Goal: Information Seeking & Learning: Find contact information

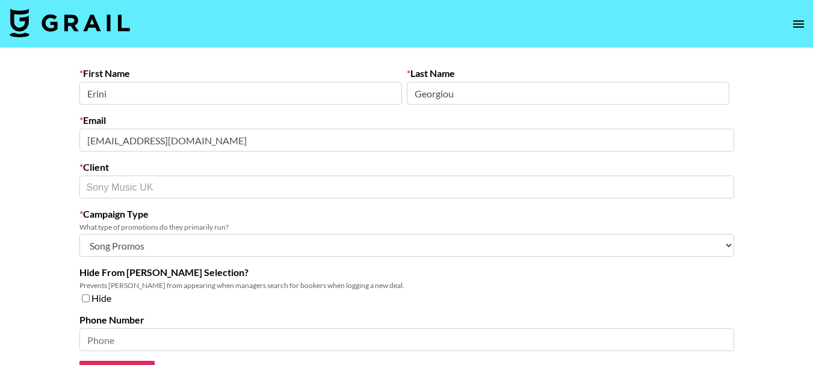
select select "Song"
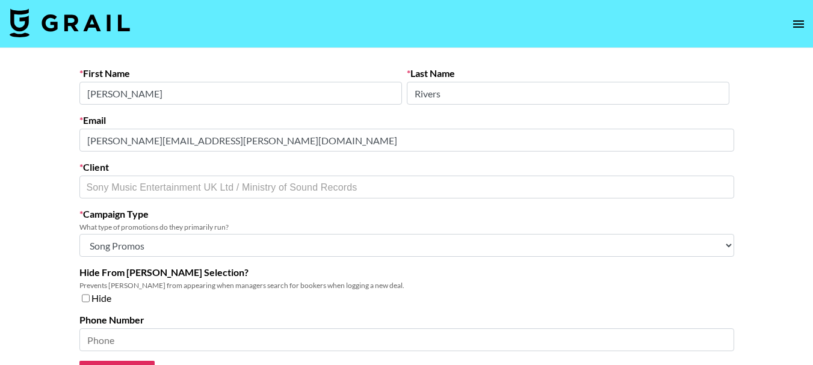
select select "Song"
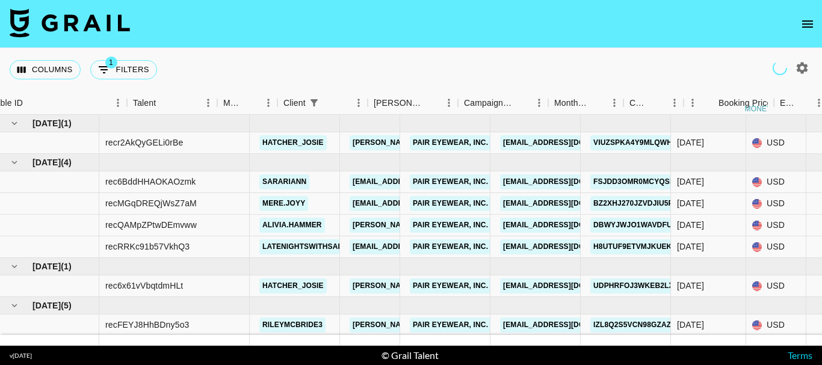
scroll to position [0, 123]
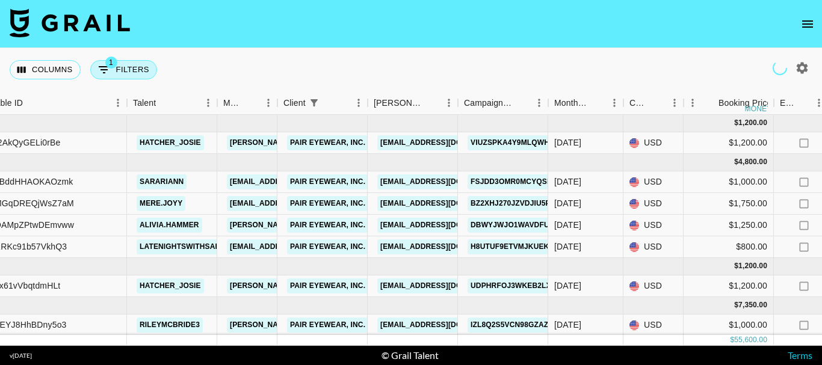
click at [143, 72] on button "1 Filters" at bounding box center [123, 69] width 67 height 19
select select "clientId"
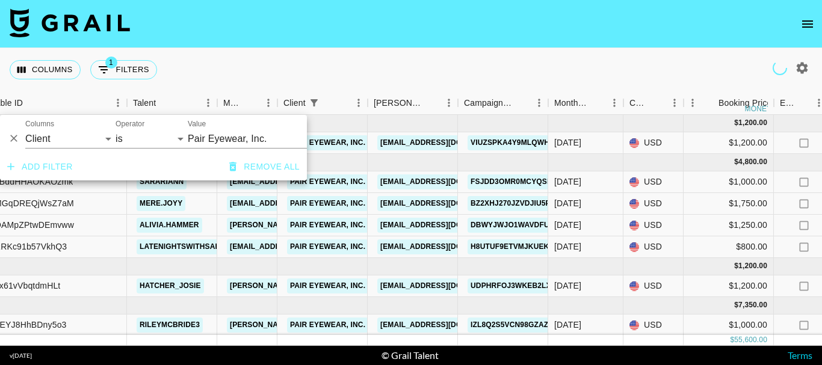
type input "Pair Eyewear, Inc."
click at [226, 138] on input "Pair Eyewear, Inc." at bounding box center [261, 138] width 147 height 19
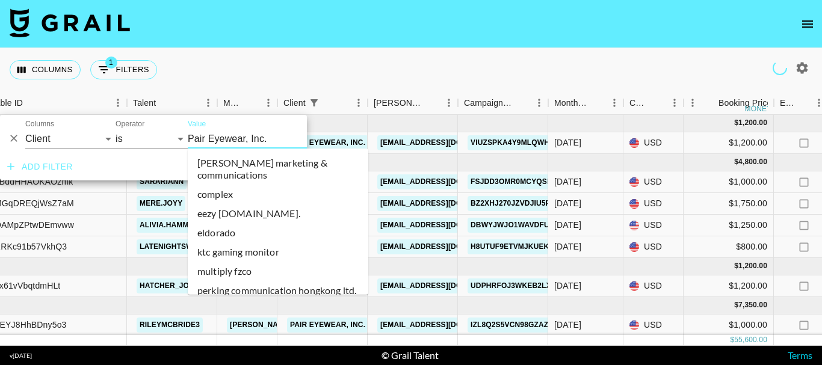
scroll to position [24607, 0]
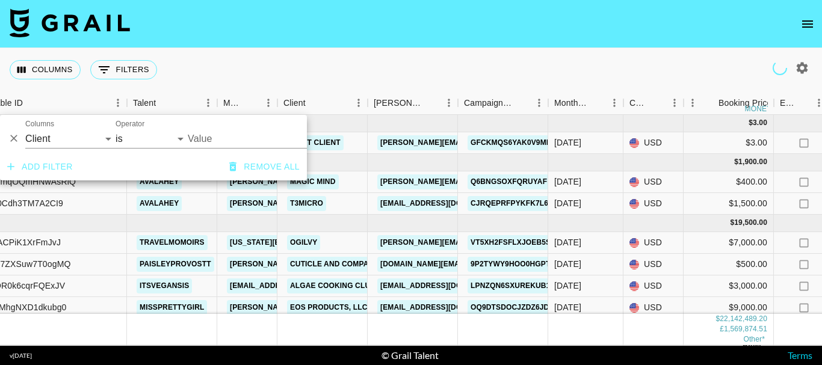
click at [226, 138] on input "Value" at bounding box center [269, 138] width 162 height 19
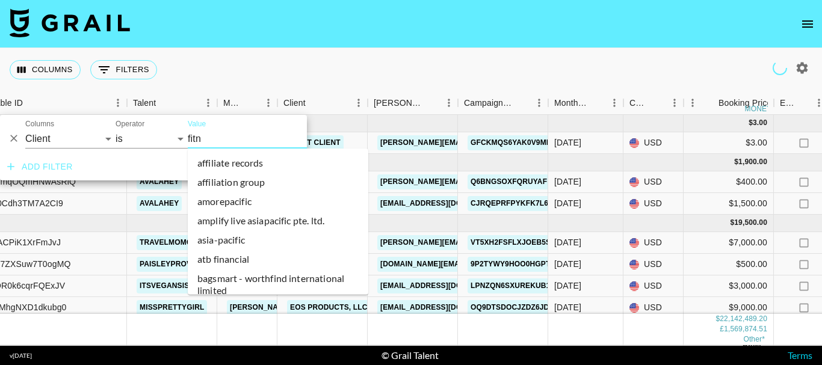
type input "fitne"
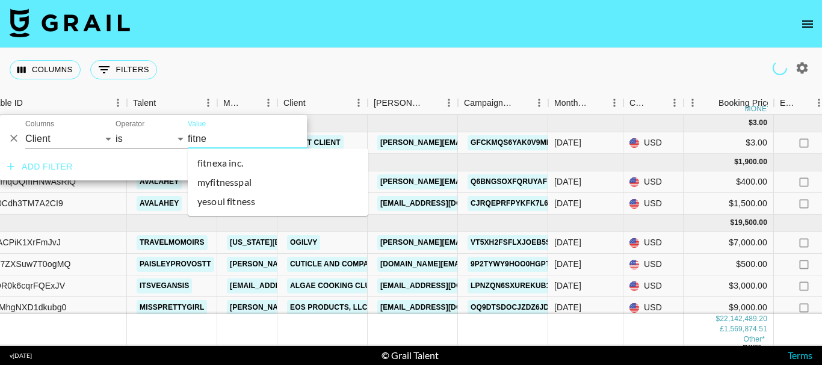
click at [246, 182] on li "myfitnesspal" at bounding box center [278, 182] width 180 height 19
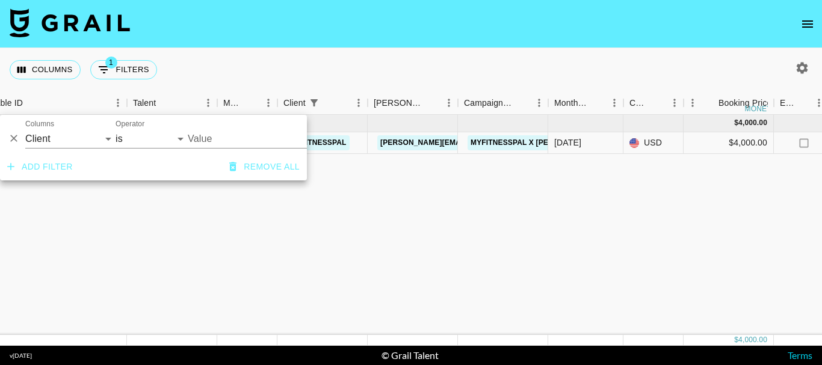
type input "MyFitnessPal"
click at [426, 142] on link "anna.pascador@myfitnesspal.com" at bounding box center [475, 142] width 196 height 15
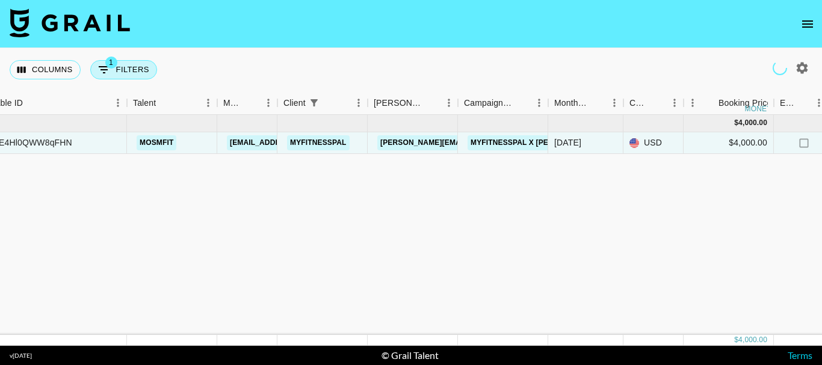
click at [128, 69] on button "1 Filters" at bounding box center [123, 69] width 67 height 19
select select "clientId"
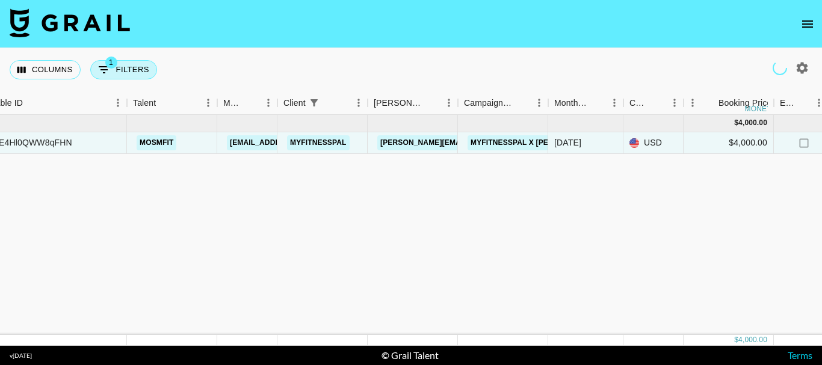
click at [131, 75] on button "1 Filters" at bounding box center [123, 69] width 67 height 19
select select "clientId"
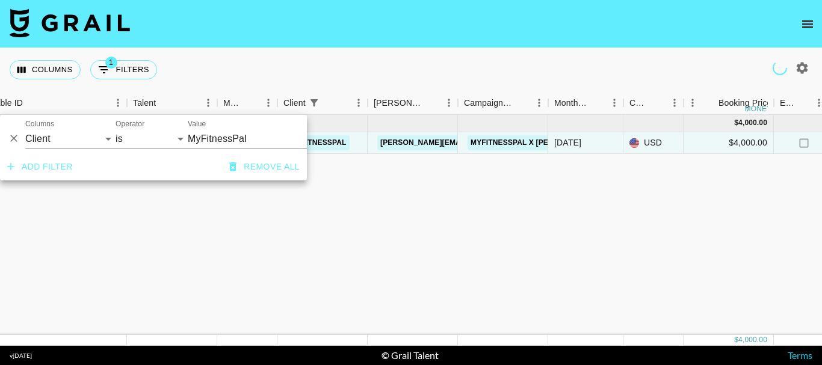
click at [232, 138] on input "MyFitnessPal" at bounding box center [261, 138] width 147 height 19
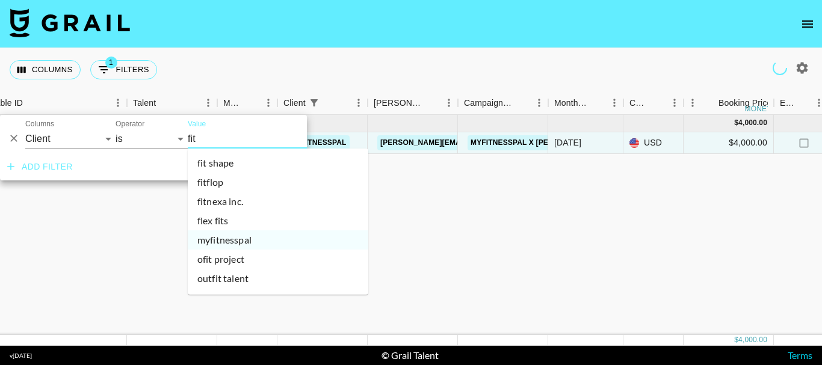
scroll to position [37, 0]
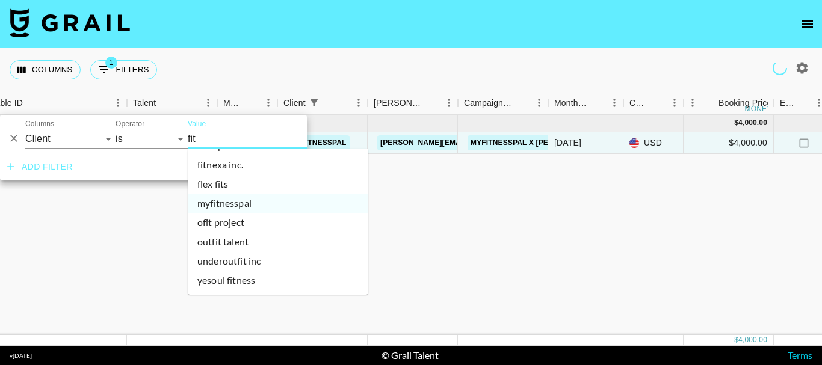
click at [269, 262] on li "underoutfit inc" at bounding box center [278, 260] width 180 height 19
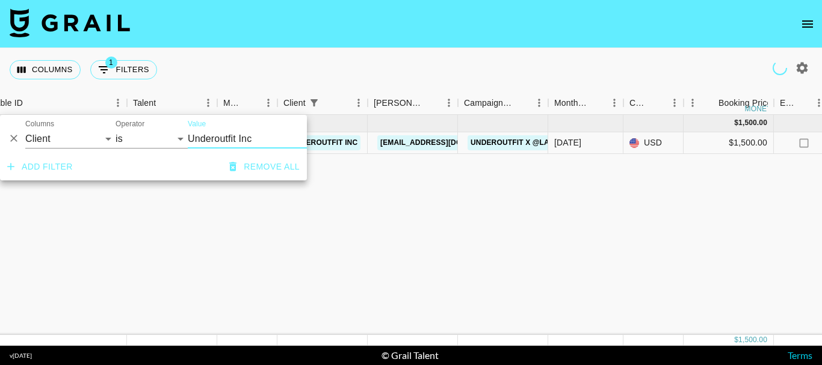
type input "Underoutfit Inc"
click at [248, 137] on input "Underoutfit Inc" at bounding box center [261, 138] width 147 height 19
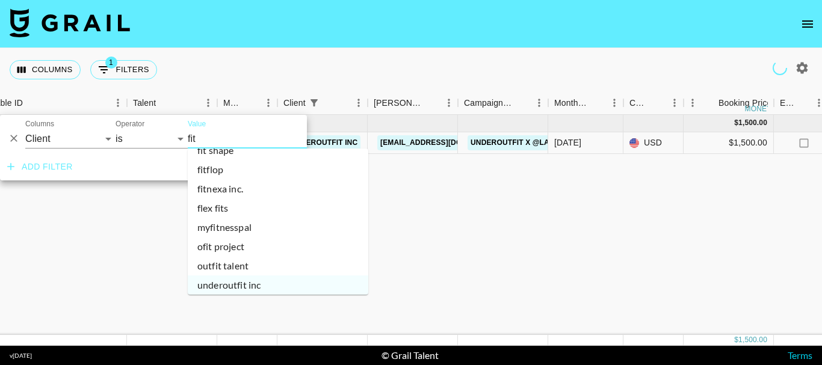
scroll to position [0, 0]
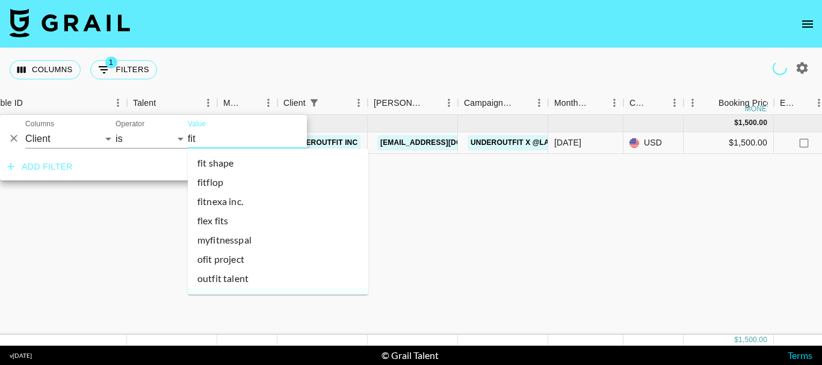
click at [219, 203] on li "fitnexa inc." at bounding box center [278, 201] width 180 height 19
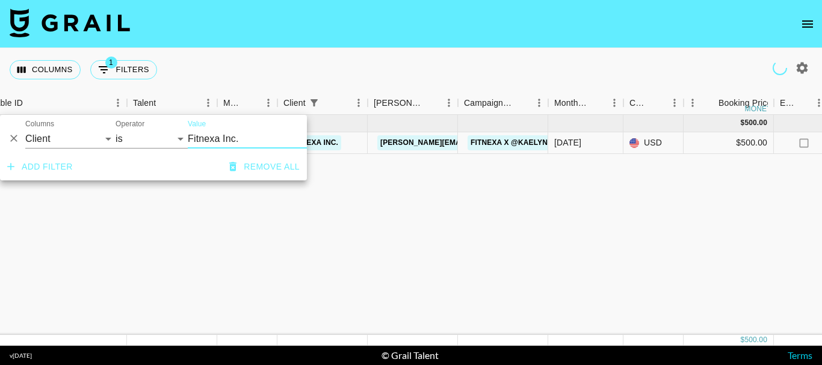
type input "Fitnexa Inc."
click at [424, 143] on link "Anastasia@fitnexa.com" at bounding box center [475, 142] width 196 height 15
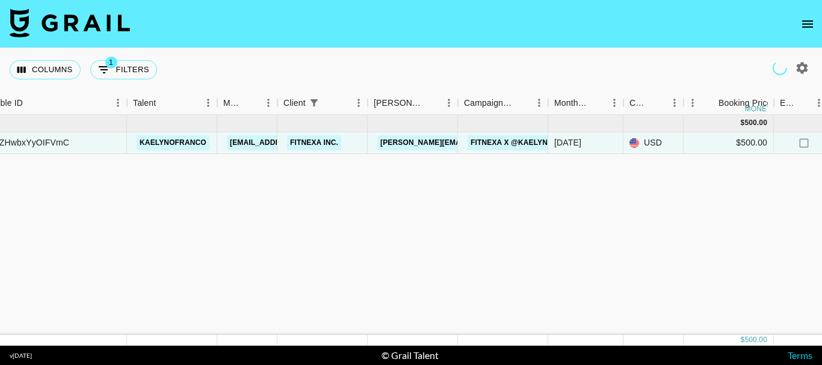
click at [122, 70] on button "1 Filters" at bounding box center [123, 69] width 67 height 19
select select "clientId"
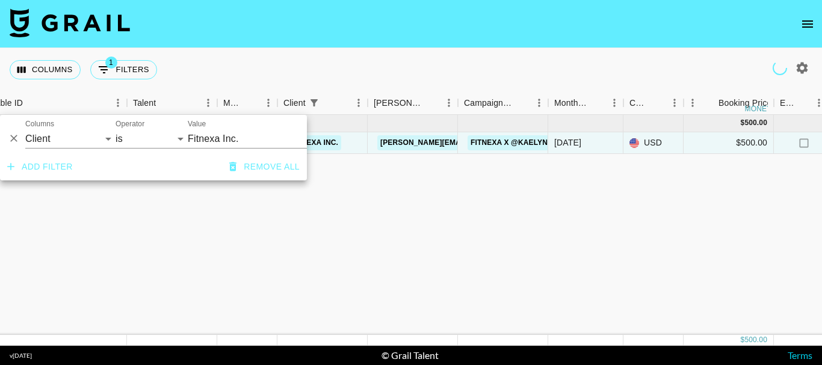
click at [259, 138] on input "Fitnexa Inc." at bounding box center [261, 138] width 147 height 19
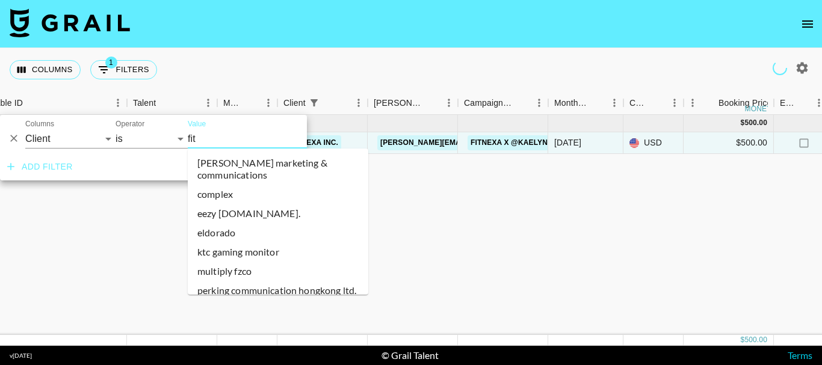
type input "fitn"
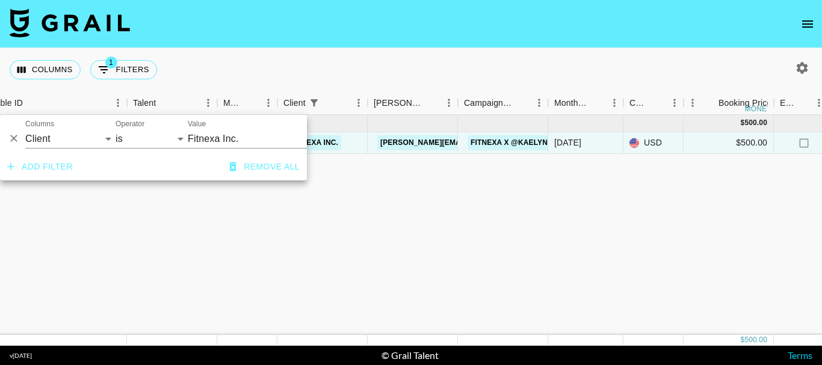
click at [257, 137] on input "Fitnexa Inc." at bounding box center [261, 138] width 147 height 19
type input "Fitnexa Inc."
click at [217, 180] on div "Add filter Remove all" at bounding box center [153, 166] width 307 height 27
click at [220, 135] on input "Fitnexa Inc." at bounding box center [261, 138] width 147 height 19
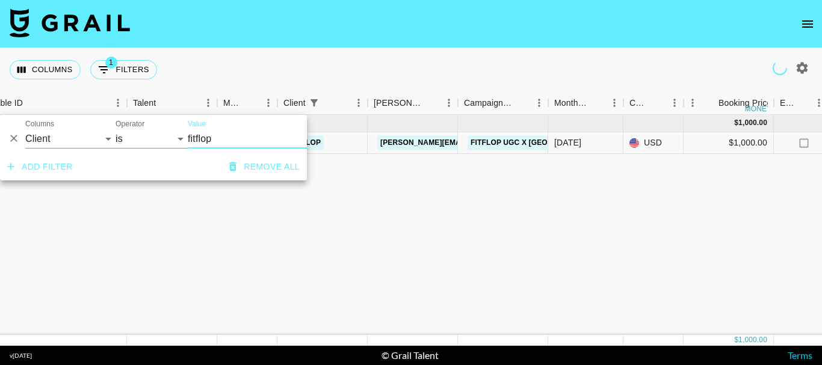
type input "fitflop"
click at [408, 143] on link "Eleanor.Taylor@fitflop.com" at bounding box center [506, 142] width 258 height 15
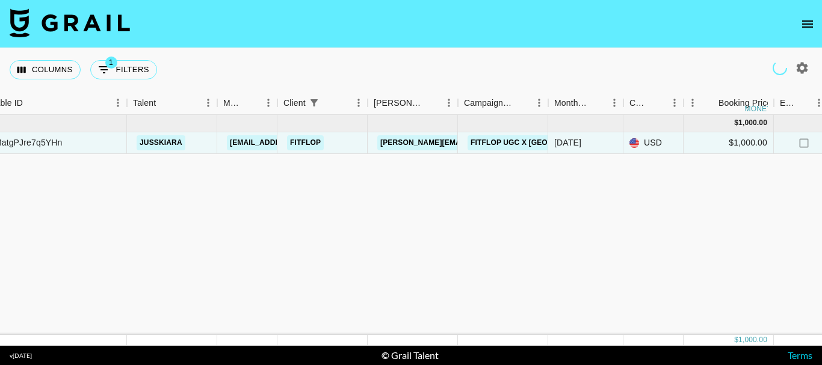
click at [130, 77] on button "1 Filters" at bounding box center [123, 69] width 67 height 19
select select "clientId"
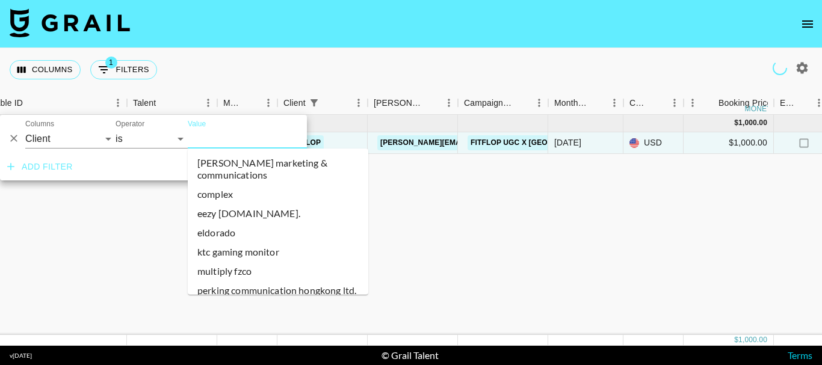
click at [221, 136] on input "Value" at bounding box center [261, 138] width 147 height 19
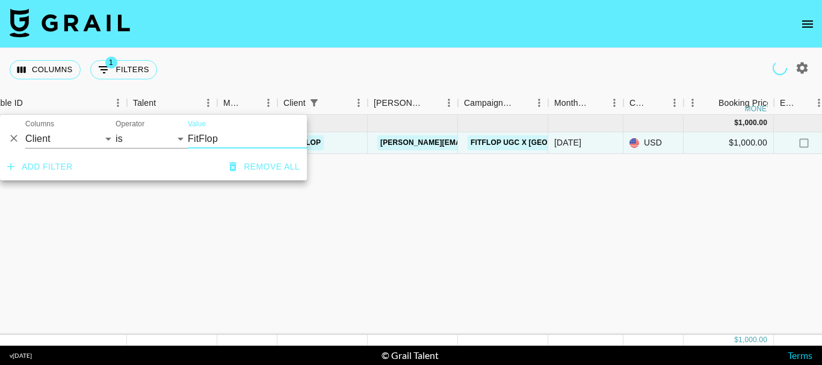
click at [221, 136] on input "FitFlop" at bounding box center [261, 138] width 147 height 19
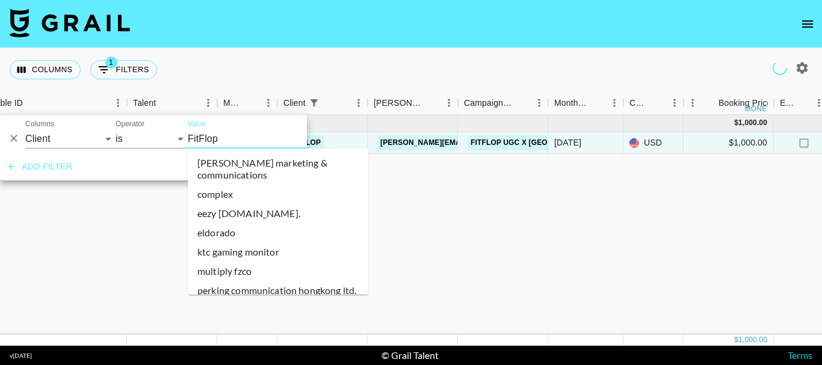
click at [226, 136] on input "FitFlop" at bounding box center [261, 138] width 147 height 19
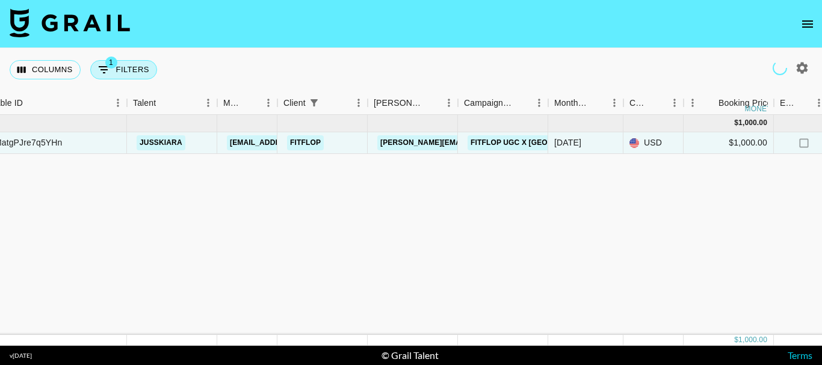
click at [142, 72] on button "1 Filters" at bounding box center [123, 69] width 67 height 19
select select "clientId"
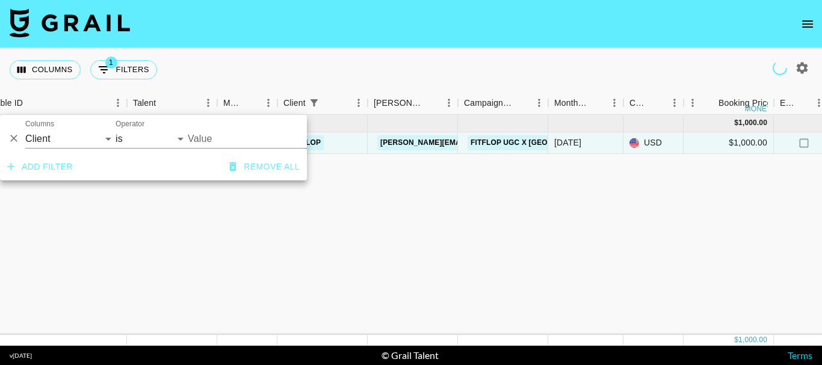
click at [202, 137] on input "Value" at bounding box center [261, 138] width 147 height 19
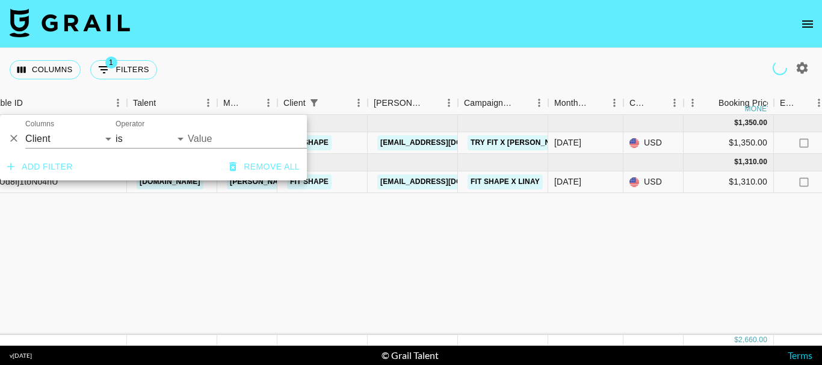
type input "Fit Shape"
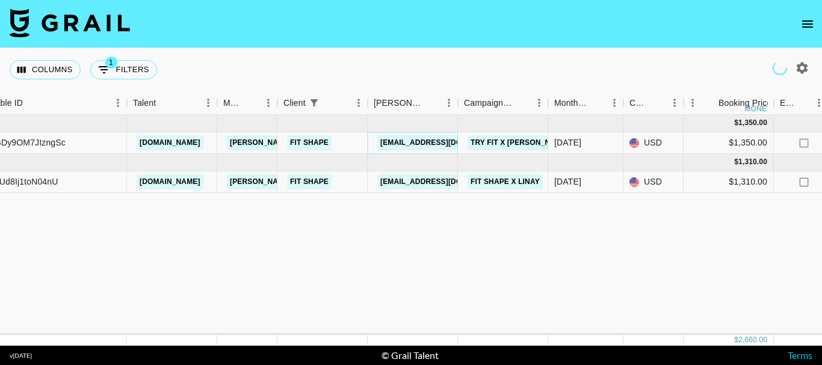
click at [428, 137] on link "[EMAIL_ADDRESS][DOMAIN_NAME]" at bounding box center [444, 142] width 135 height 15
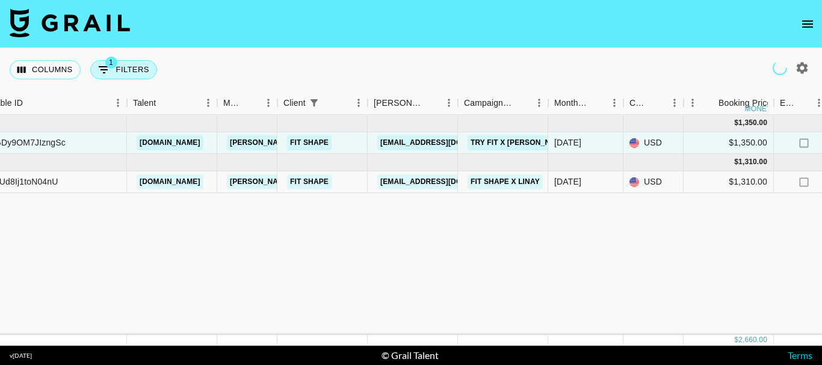
click at [123, 69] on button "1 Filters" at bounding box center [123, 69] width 67 height 19
select select "clientId"
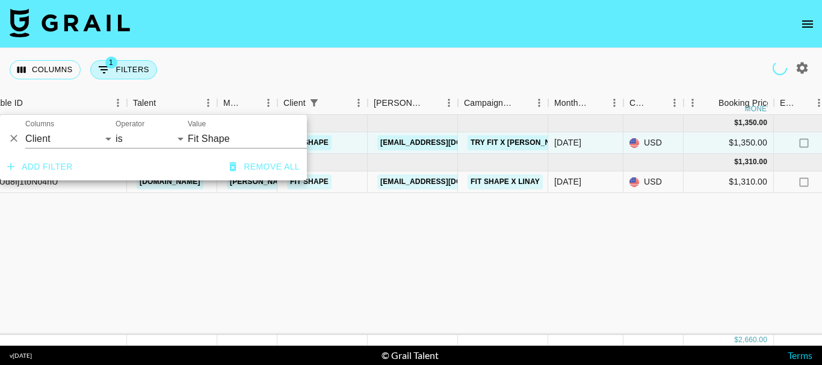
type input "Fit Shape"
click at [243, 139] on input "Fit Shape" at bounding box center [261, 138] width 147 height 19
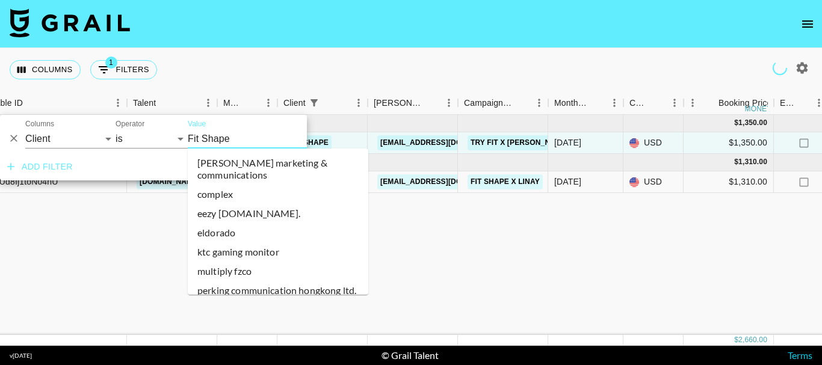
scroll to position [11439, 0]
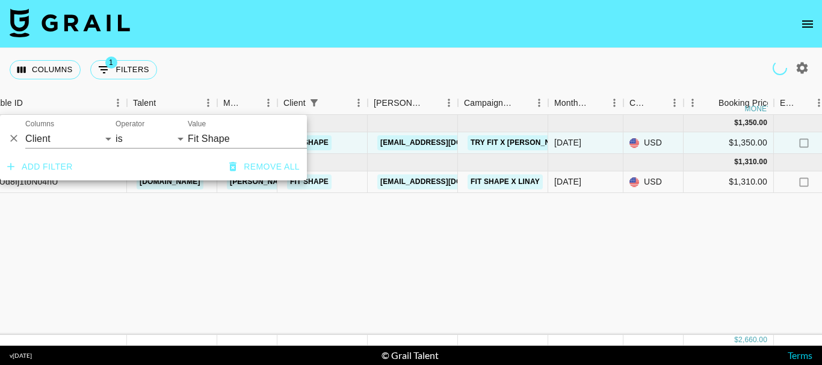
click at [243, 139] on input "Fit Shape" at bounding box center [261, 138] width 147 height 19
click at [203, 131] on input "Fit Shape" at bounding box center [261, 138] width 147 height 19
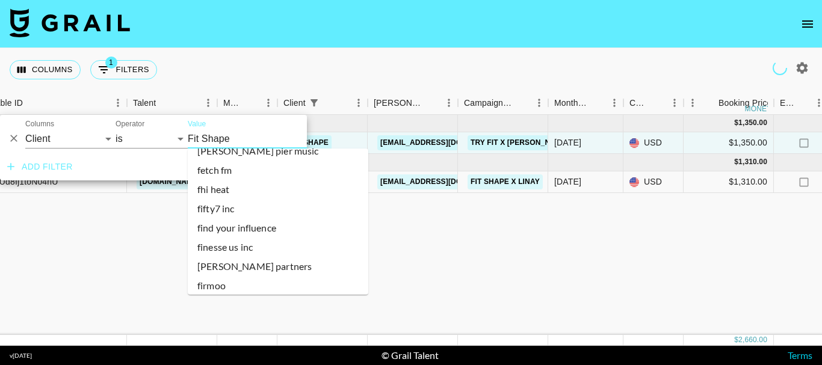
scroll to position [11499, 0]
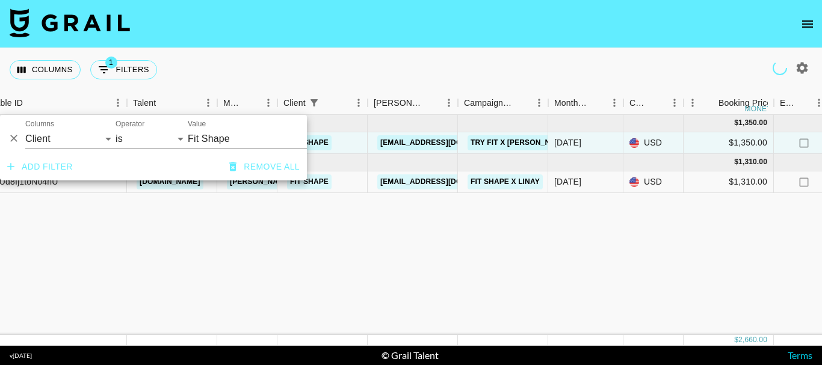
click at [194, 139] on input "Fit Shape" at bounding box center [261, 138] width 147 height 19
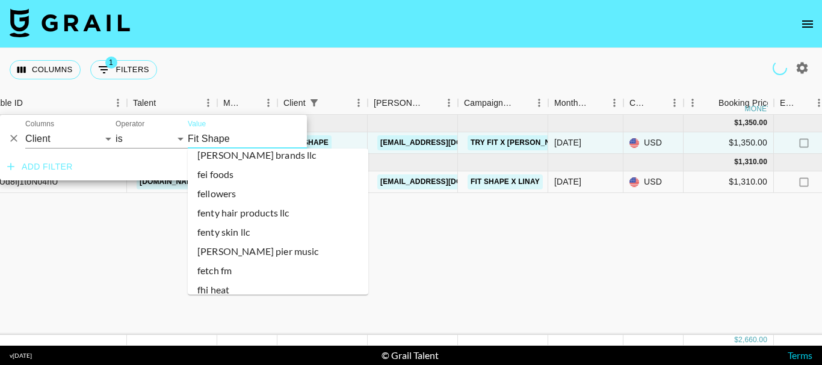
scroll to position [11439, 0]
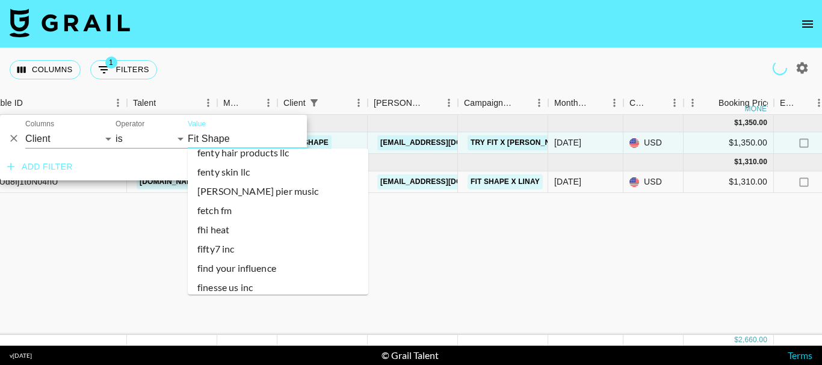
click at [251, 278] on li "finesse us inc" at bounding box center [278, 287] width 180 height 19
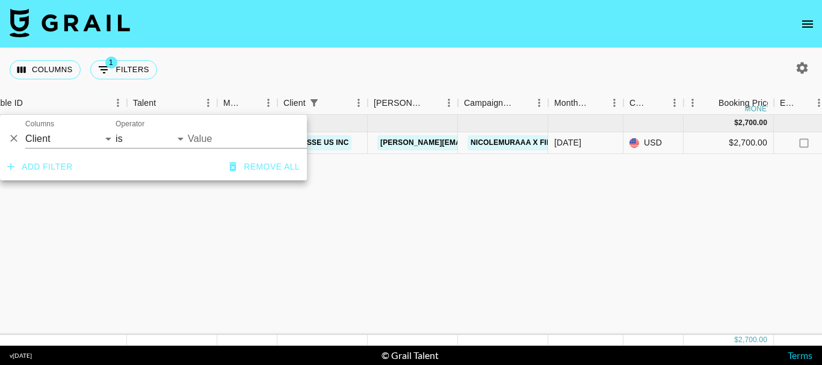
type input "FINESSE US INC"
click at [243, 138] on input "FINESSE US INC" at bounding box center [261, 138] width 147 height 19
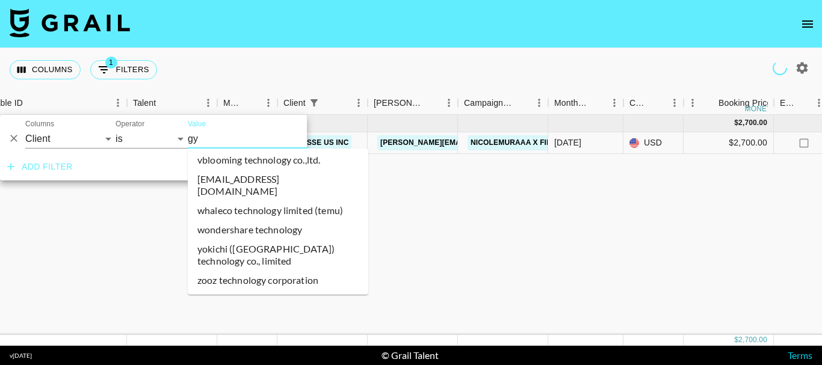
scroll to position [0, 0]
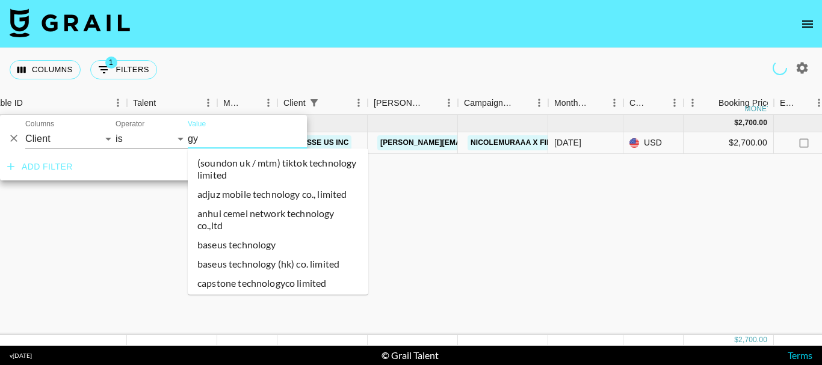
type input "gym"
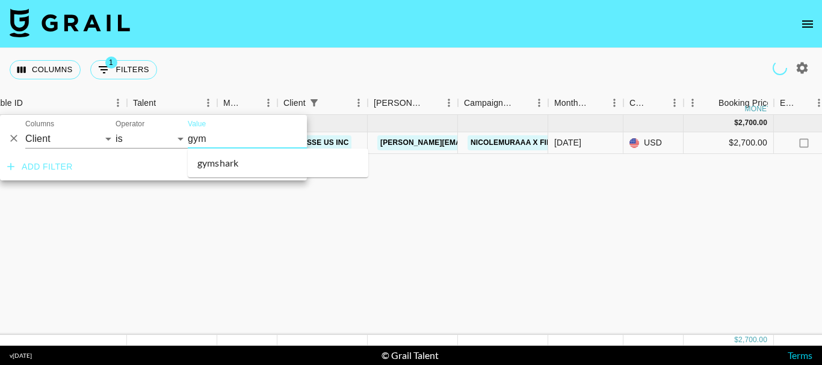
click at [249, 162] on li "gymshark" at bounding box center [278, 162] width 180 height 19
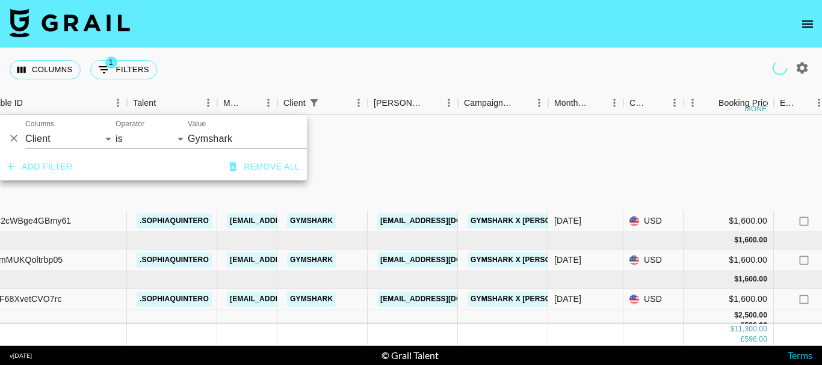
type input "Gymshark"
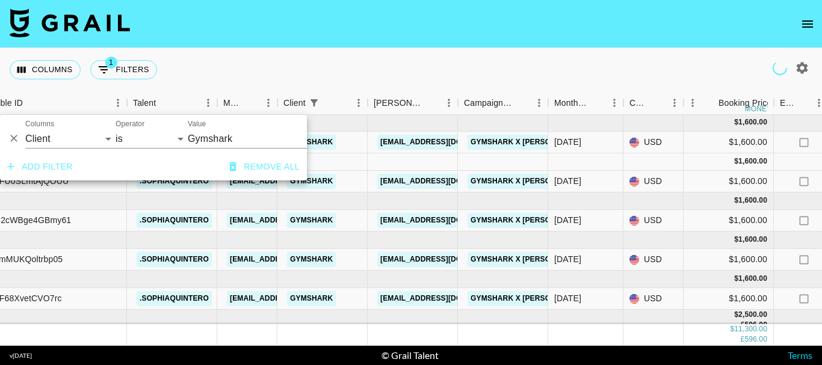
scroll to position [0, 123]
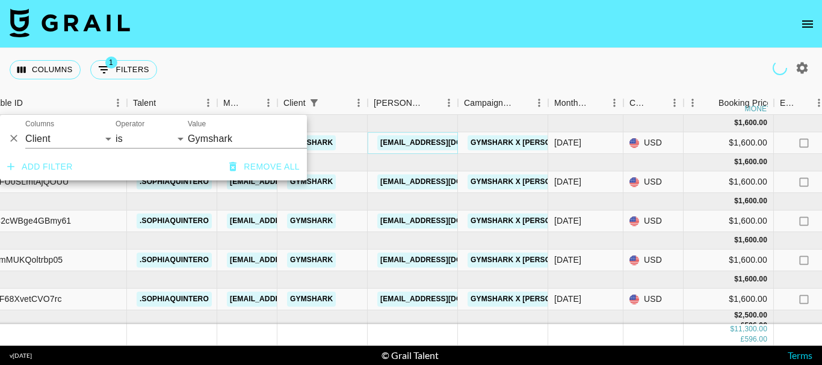
click at [437, 138] on link "college@gymshark.com" at bounding box center [444, 142] width 135 height 15
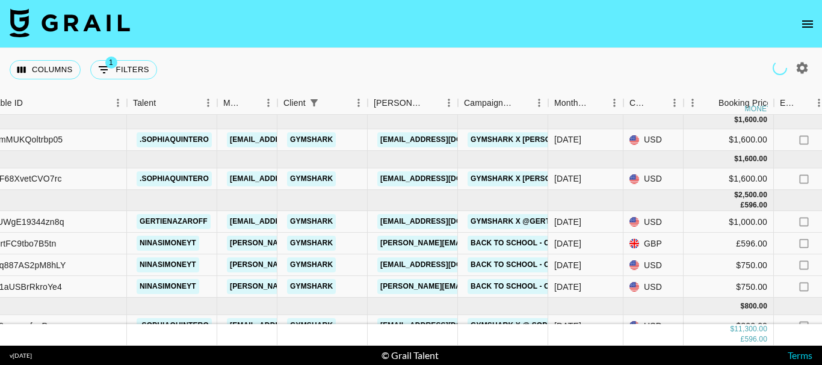
scroll to position [142, 123]
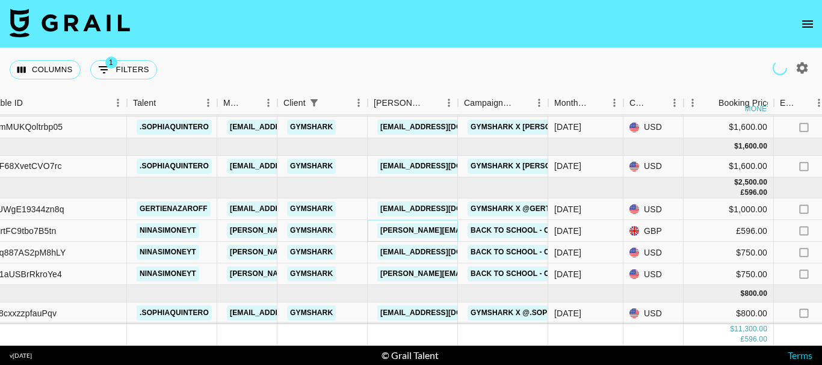
click at [421, 223] on link "j.siggers@gymshark.com" at bounding box center [475, 230] width 196 height 15
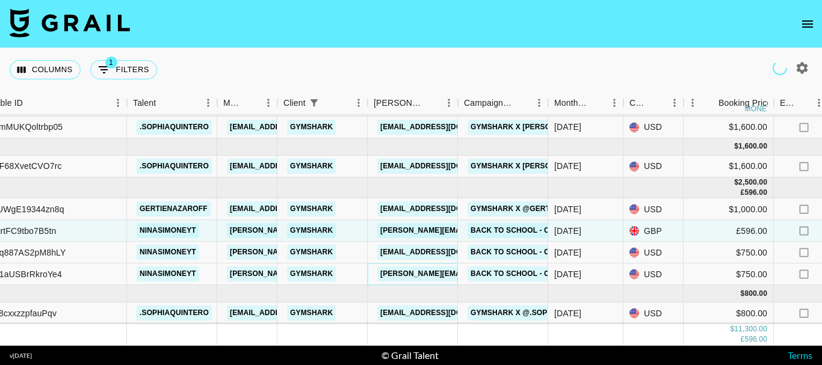
click at [421, 266] on link "Kaylee.white@gymshark.com" at bounding box center [475, 273] width 196 height 15
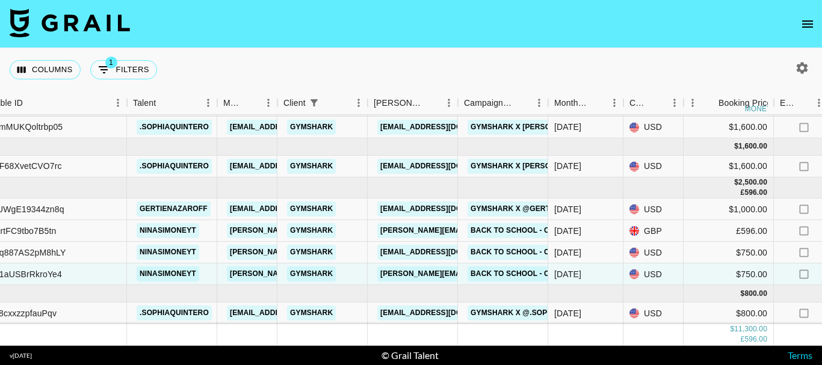
click at [140, 67] on button "1 Filters" at bounding box center [123, 69] width 67 height 19
select select "clientId"
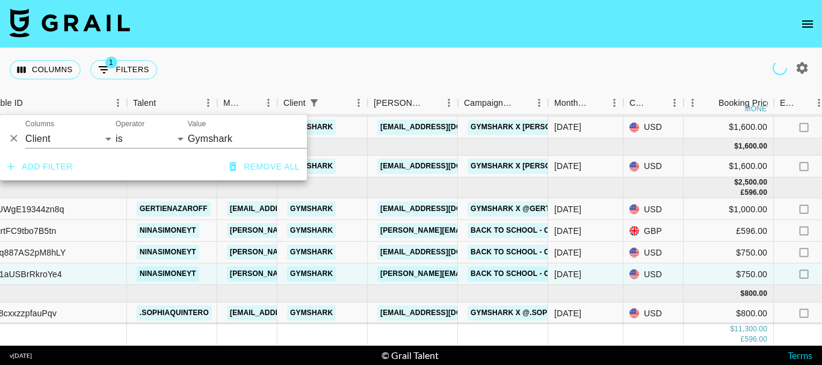
click at [203, 139] on input "Gymshark" at bounding box center [261, 138] width 147 height 19
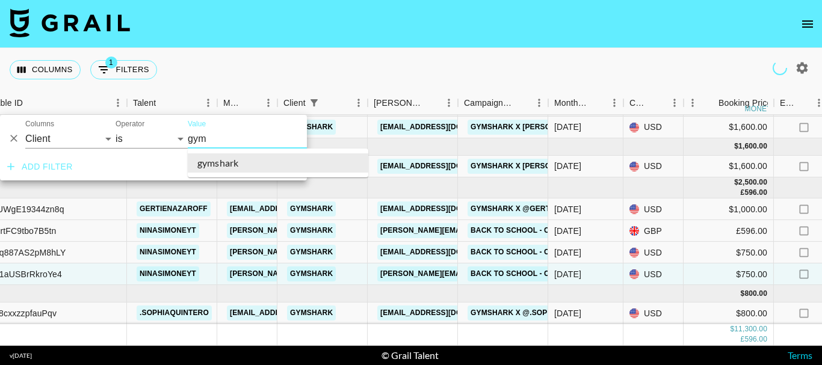
scroll to position [0, 0]
type input "gy"
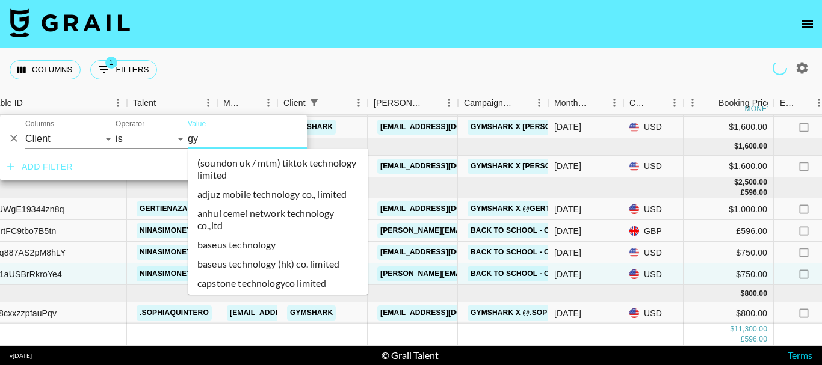
scroll to position [277, 0]
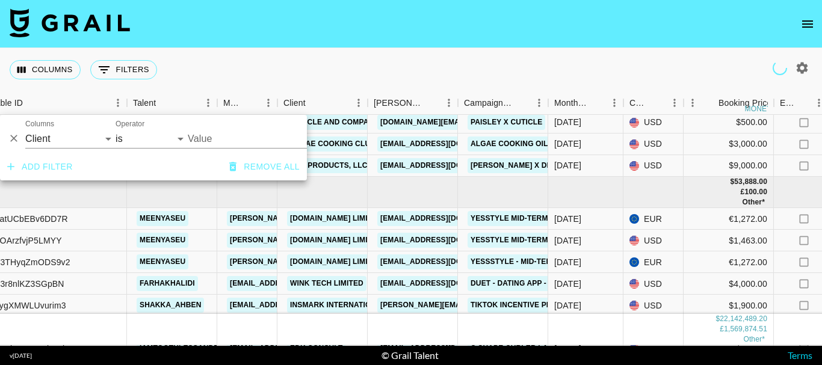
click at [203, 138] on input "Value" at bounding box center [269, 138] width 162 height 19
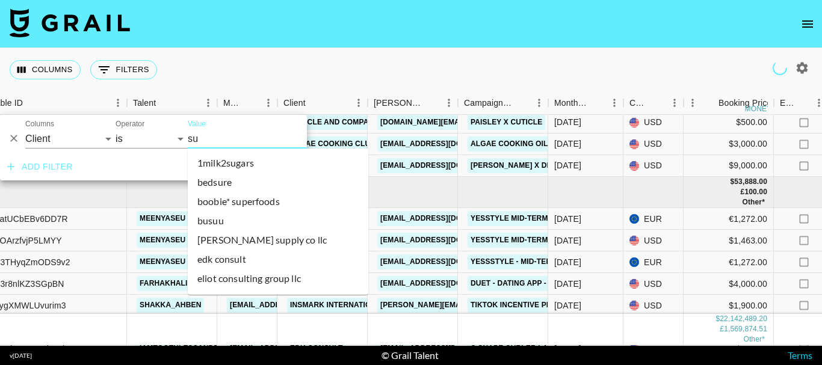
type input "sup"
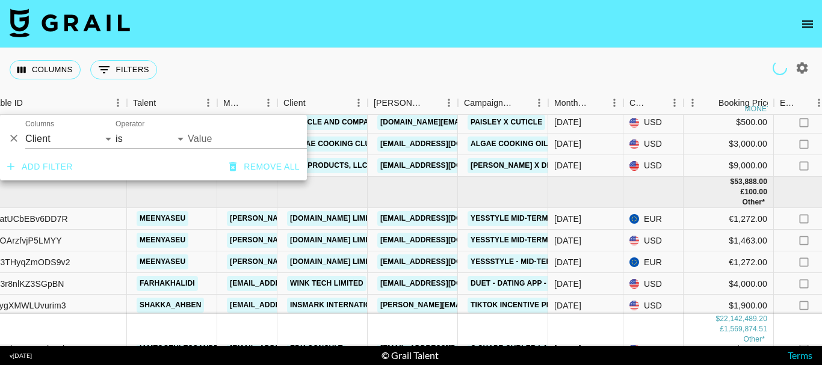
click at [203, 138] on input "Value" at bounding box center [269, 138] width 162 height 19
click at [230, 137] on input "Value" at bounding box center [269, 138] width 162 height 19
click at [233, 138] on input "Value" at bounding box center [269, 138] width 162 height 19
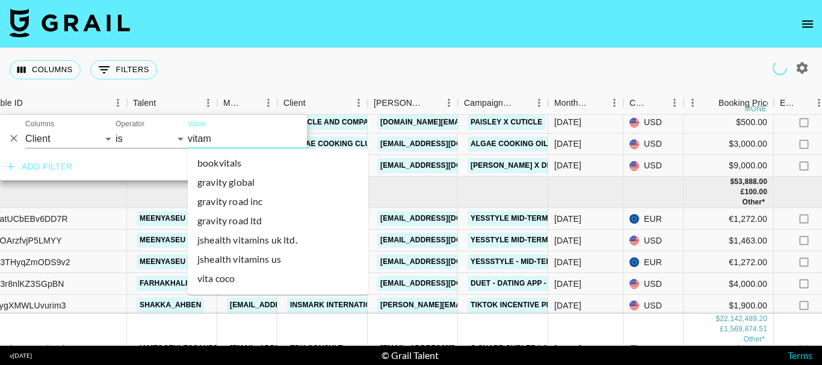
type input "vitami"
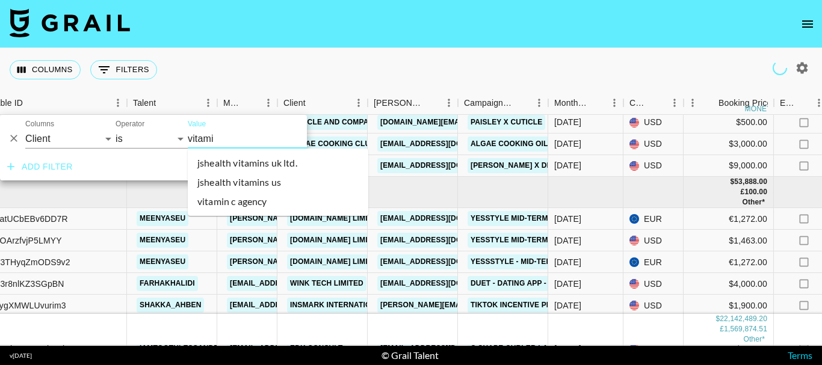
click at [252, 165] on li "jshealth vitamins uk ltd." at bounding box center [278, 162] width 180 height 19
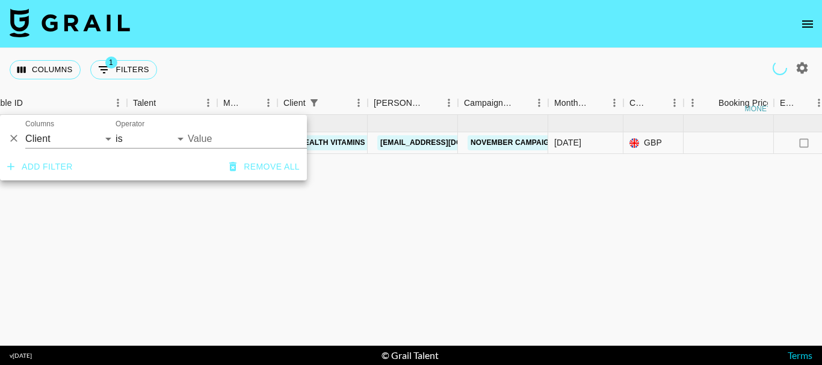
scroll to position [0, 123]
type input "JSHealth Vitamins UK Ltd."
click at [426, 142] on link "tildy@jshealthvitamins.com" at bounding box center [444, 142] width 135 height 15
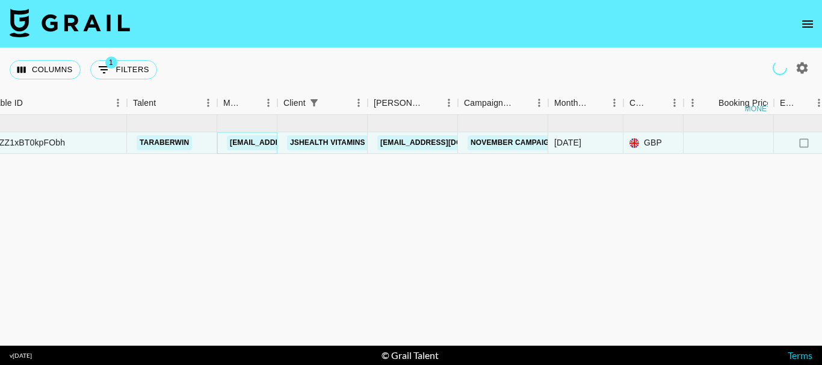
click at [257, 137] on link "ruby@grail-talent.com" at bounding box center [294, 142] width 135 height 15
click at [140, 67] on button "1 Filters" at bounding box center [123, 69] width 67 height 19
select select "clientId"
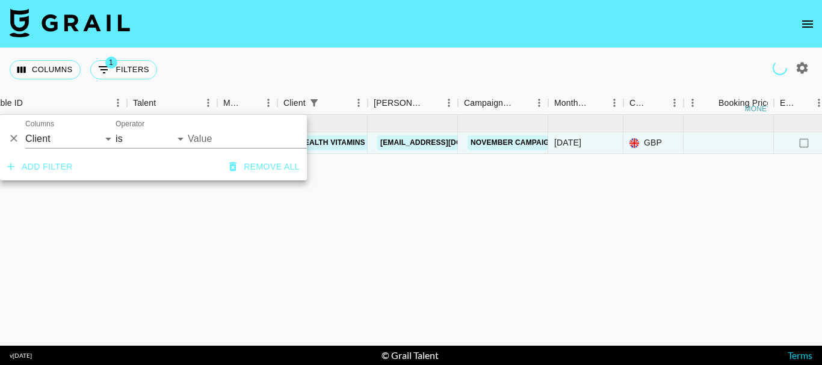
click at [195, 132] on input "Value" at bounding box center [261, 138] width 147 height 19
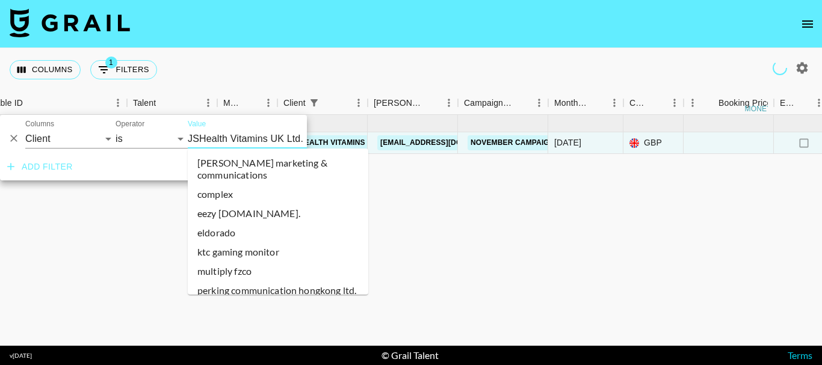
type input "JSHealth Vitamins UK Ltd."
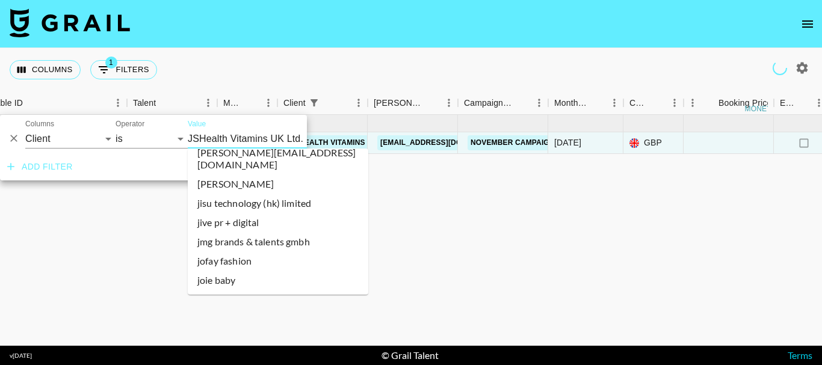
scroll to position [17752, 0]
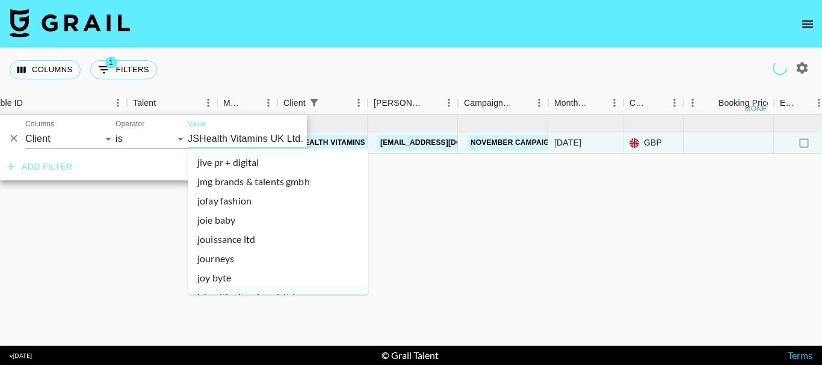
click at [266, 307] on li "jshealth vitamins us" at bounding box center [278, 316] width 180 height 19
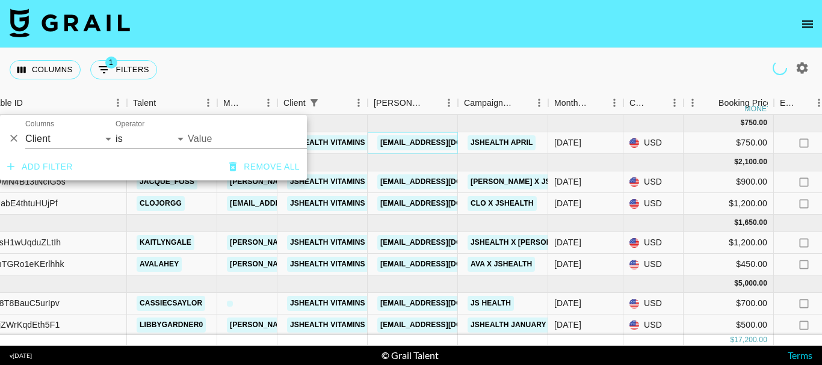
click at [414, 143] on link "jasmine@jshealthvitamins.com" at bounding box center [444, 142] width 135 height 15
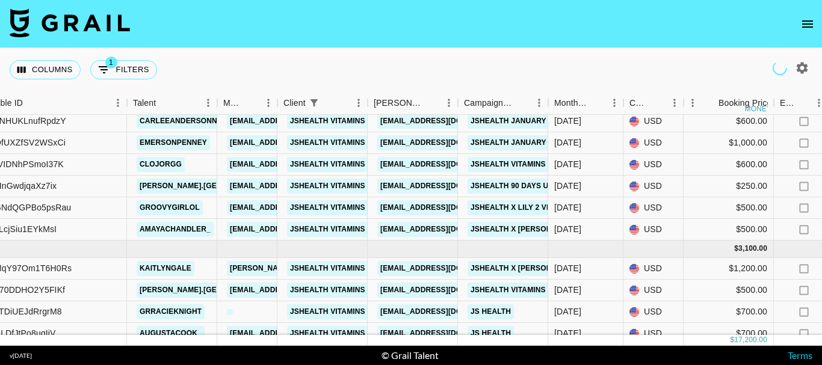
scroll to position [361, 123]
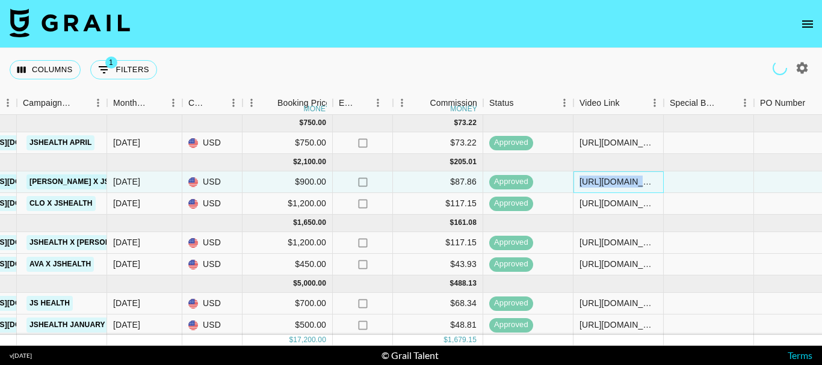
click at [605, 181] on div "https://www.tiktok.com/@jacquefoss/video/7491801846521122078?_t=ZN-8vYryGbkWgA&…" at bounding box center [618, 182] width 78 height 12
copy div "https://www.tiktok.com/@jacquefoss/video/7491801846521122078?_t=ZN-8vYryGbkWgA&…"
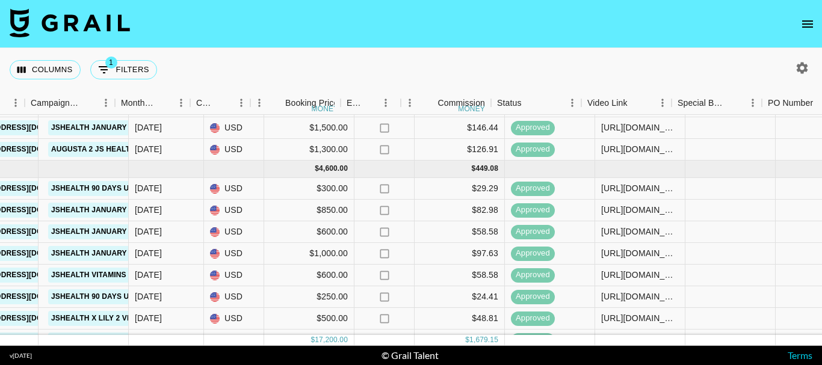
scroll to position [241, 592]
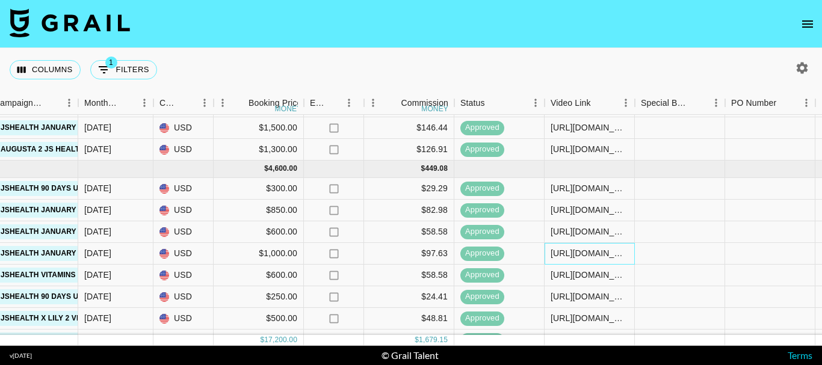
click at [566, 256] on div "https://www.tiktok.com/@emersonpenney/video/7470645615743995166?is_from_webapp=…" at bounding box center [589, 253] width 78 height 12
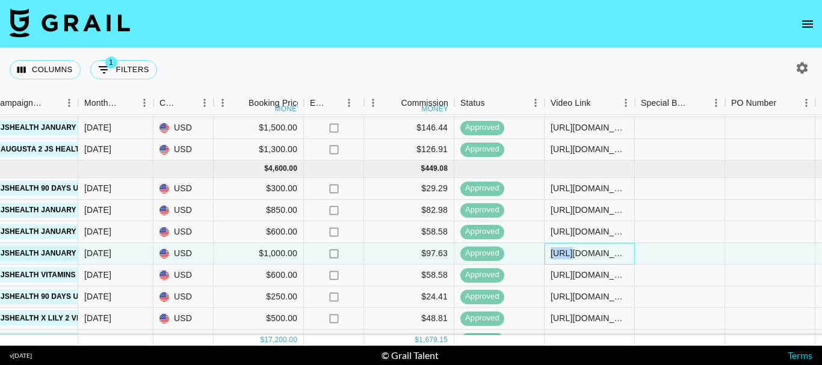
click at [566, 256] on div "https://www.tiktok.com/@emersonpenney/video/7470645615743995166?is_from_webapp=…" at bounding box center [589, 253] width 78 height 12
copy div "https://www.tiktok.com/@emersonpenney/video/7470645615743995166?is_from_webapp=…"
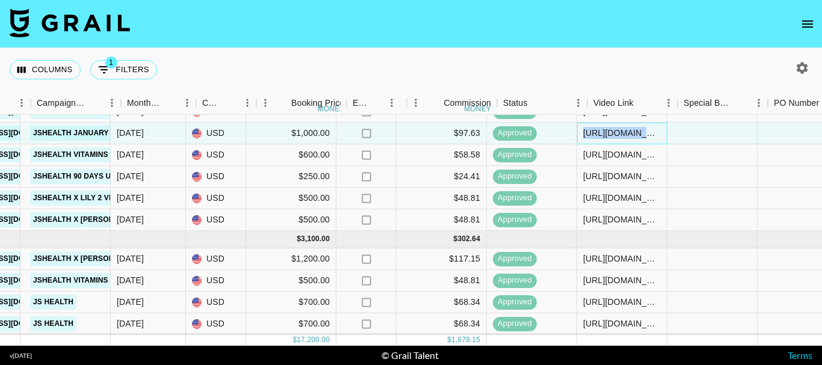
scroll to position [370, 573]
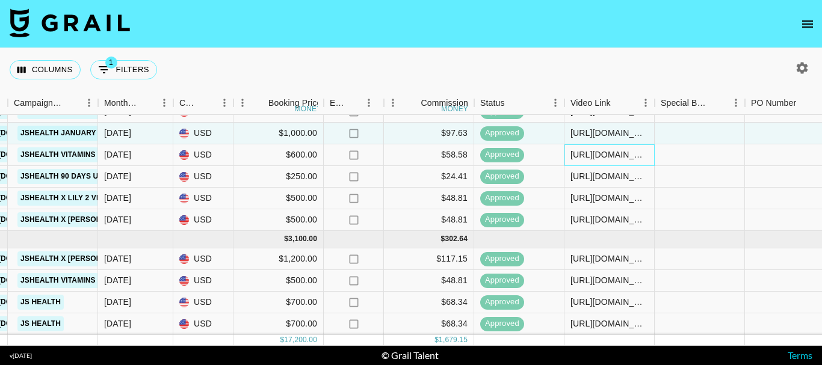
click at [593, 150] on div "https://www.tiktok.com/@clojorgg/video/7457319780790357278?is_from_webapp=1&sen…" at bounding box center [609, 155] width 78 height 12
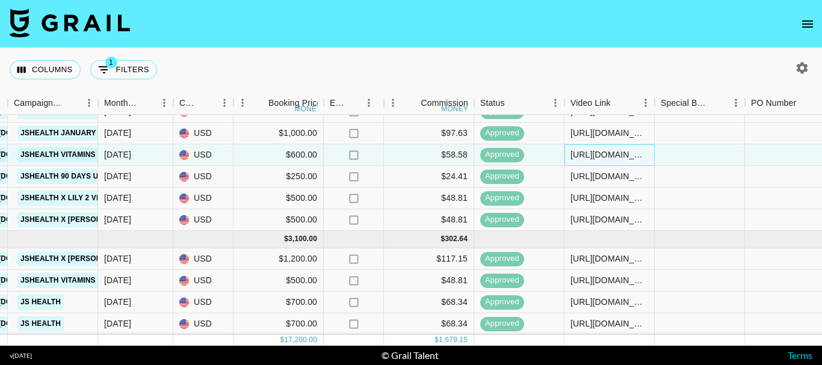
click at [609, 149] on div "https://www.tiktok.com/@clojorgg/video/7457319780790357278?is_from_webapp=1&sen…" at bounding box center [609, 155] width 78 height 12
copy div "https://www.tiktok.com/@clojorgg/video/7457319780790357278?is_from_webapp=1&sen…"
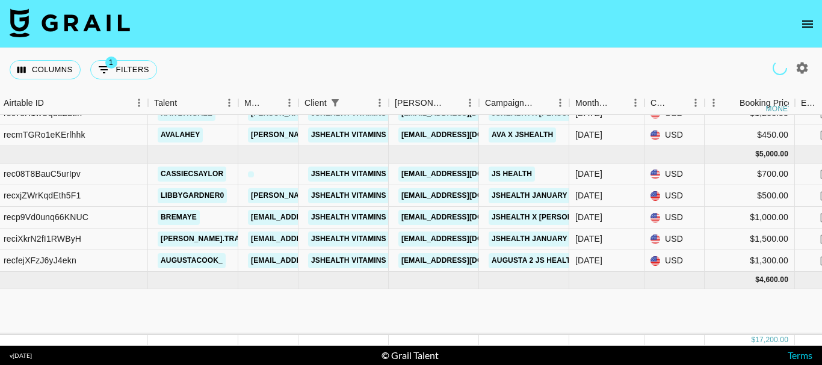
scroll to position [0, 102]
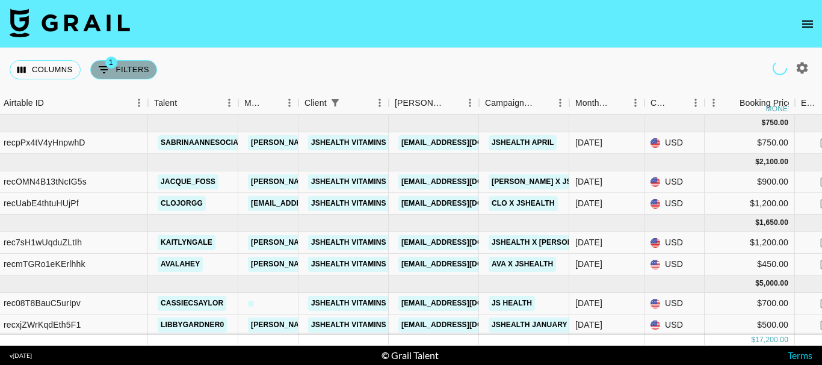
click at [143, 62] on button "1 Filters" at bounding box center [123, 69] width 67 height 19
select select "clientId"
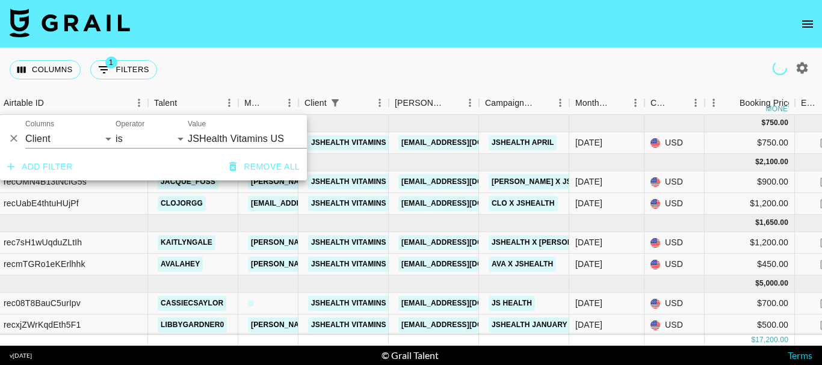
click at [198, 134] on input "JSHealth Vitamins US" at bounding box center [261, 138] width 147 height 19
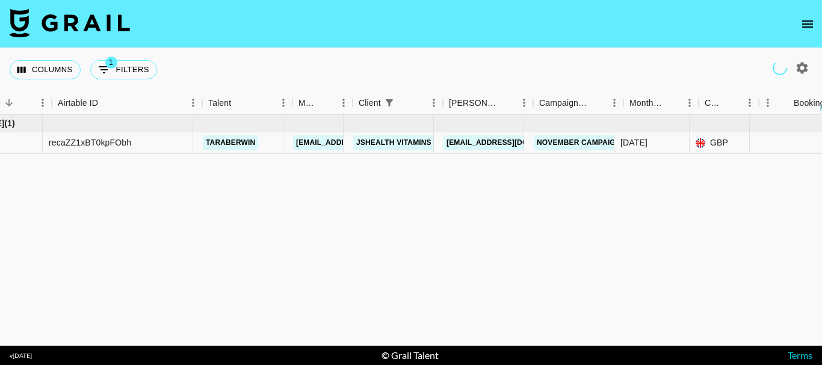
scroll to position [0, 38]
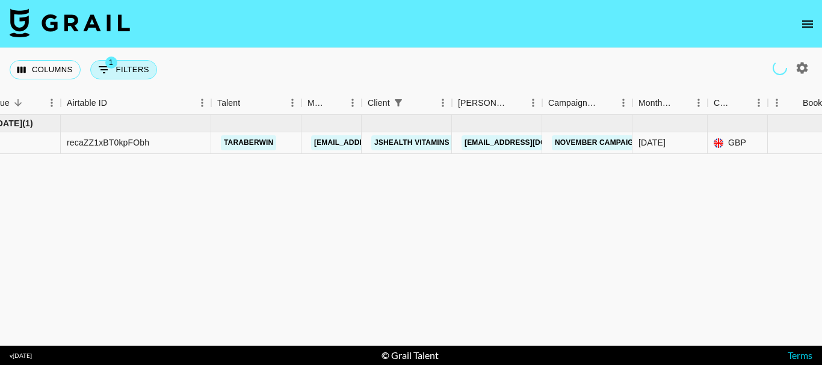
click at [138, 70] on button "1 Filters" at bounding box center [123, 69] width 67 height 19
select select "clientId"
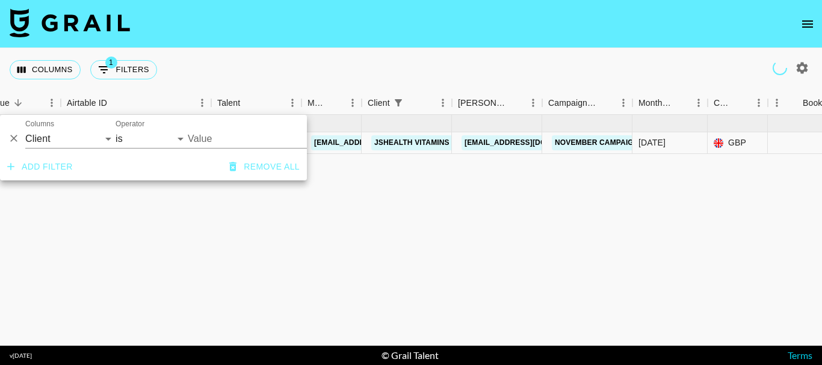
click at [210, 136] on input "Value" at bounding box center [261, 138] width 147 height 19
click at [232, 137] on input "JSHealth Vitamins UK Ltd." at bounding box center [261, 138] width 147 height 19
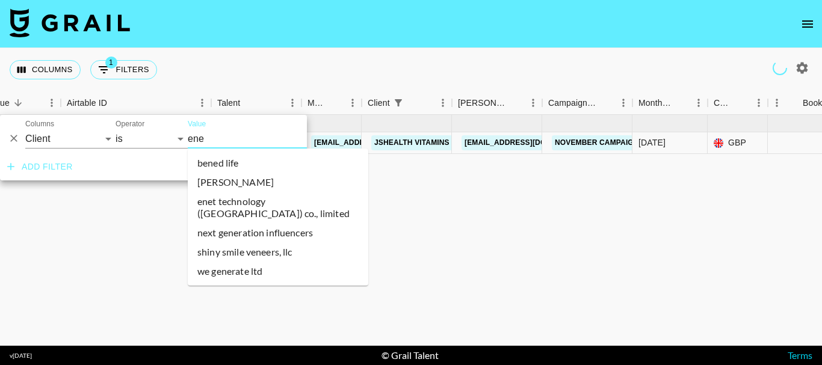
scroll to position [0, 0]
type input "energ"
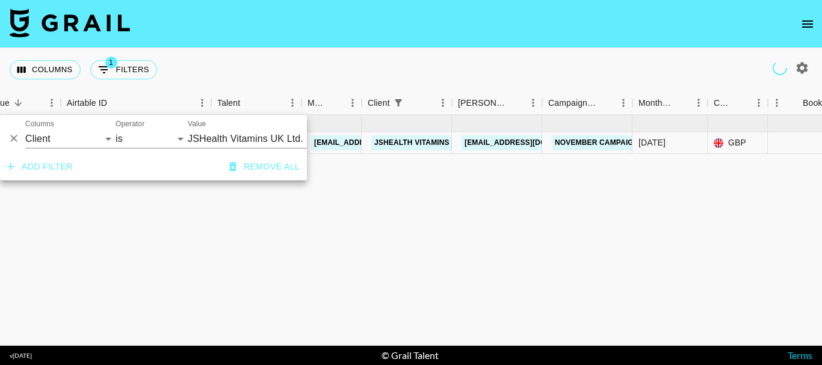
click at [237, 143] on input "JSHealth Vitamins UK Ltd." at bounding box center [261, 138] width 147 height 19
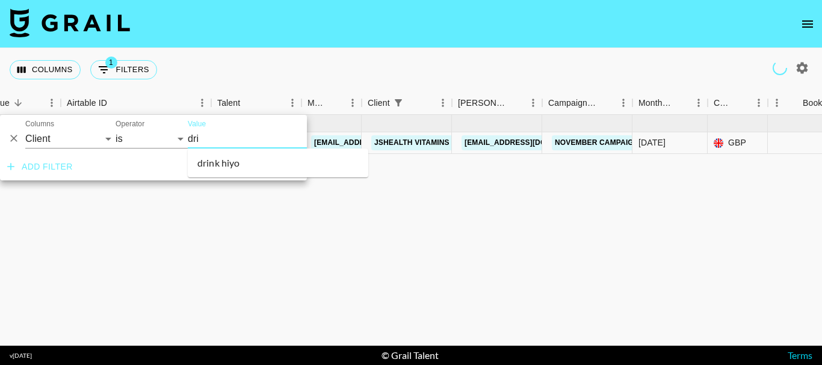
type input "drin"
click at [251, 170] on li "drink hiyo" at bounding box center [278, 162] width 180 height 19
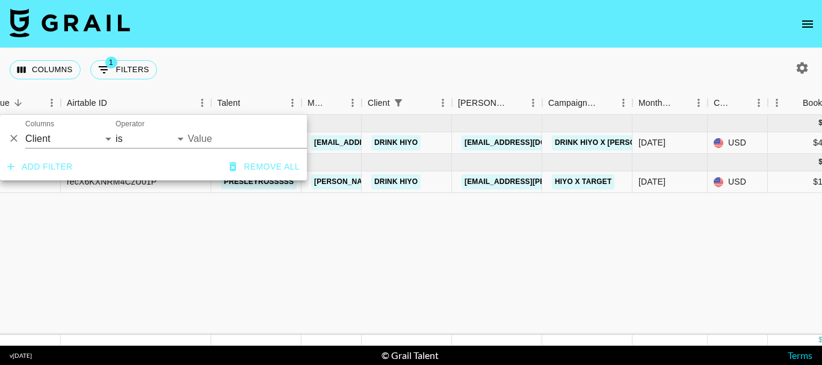
type input "Drink Hiyo"
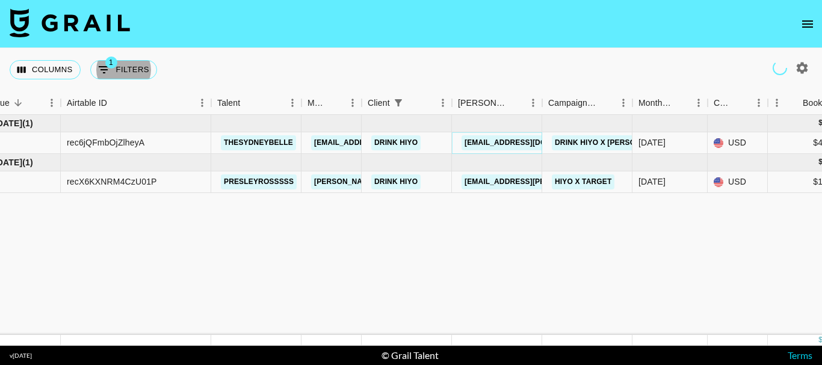
click at [487, 144] on link "drinkhiyo@bill.com" at bounding box center [528, 142] width 135 height 15
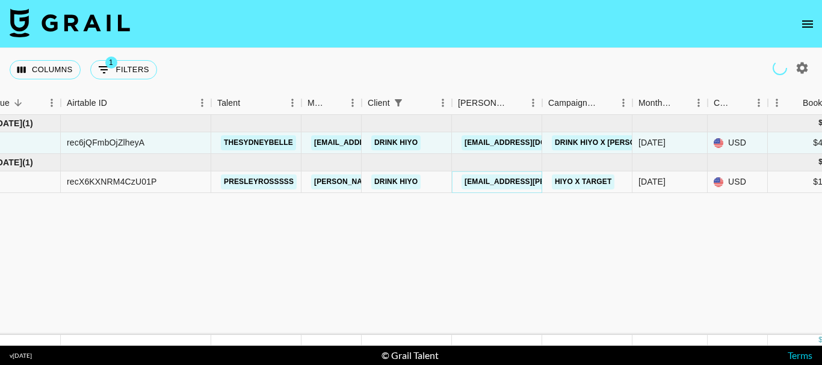
click at [510, 181] on link "maddie.emery@drinkhiyo.com" at bounding box center [559, 181] width 196 height 15
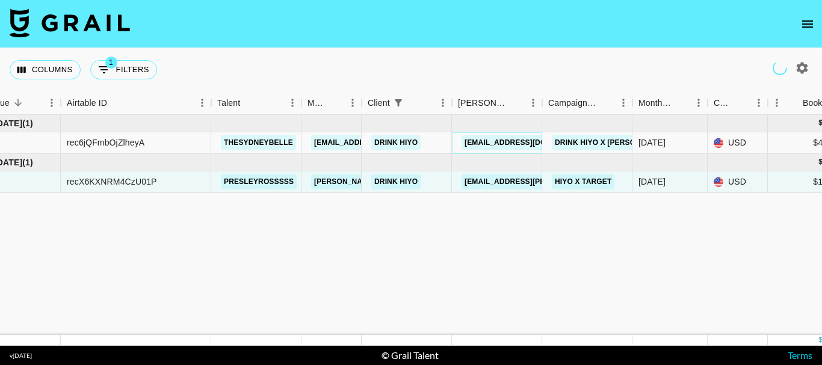
click at [505, 146] on link "drinkhiyo@bill.com" at bounding box center [528, 142] width 135 height 15
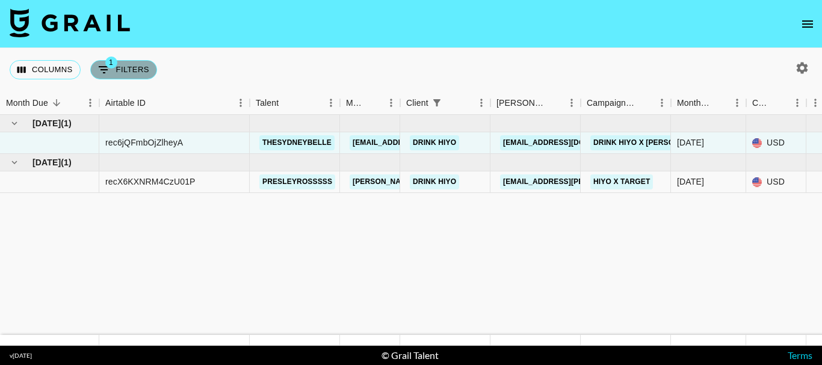
click at [118, 72] on button "1 Filters" at bounding box center [123, 69] width 67 height 19
select select "clientId"
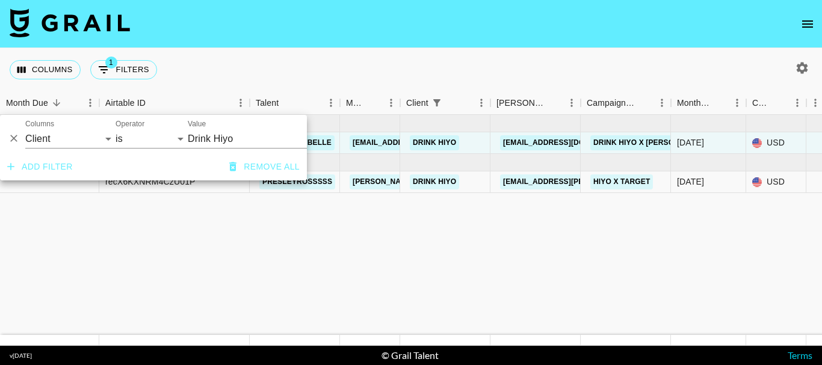
click at [225, 139] on input "Drink Hiyo" at bounding box center [261, 138] width 147 height 19
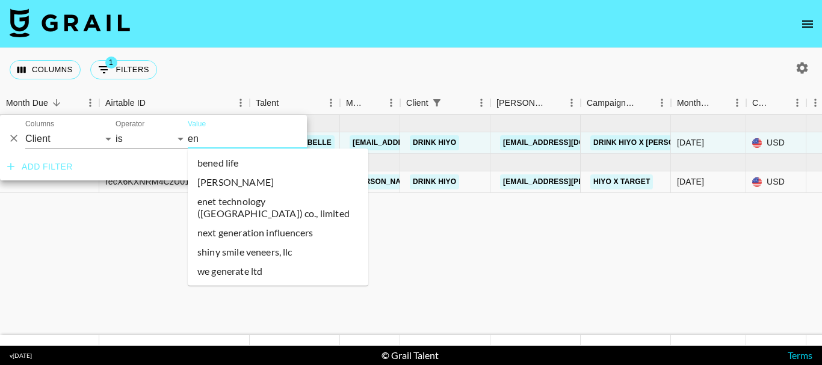
type input "e"
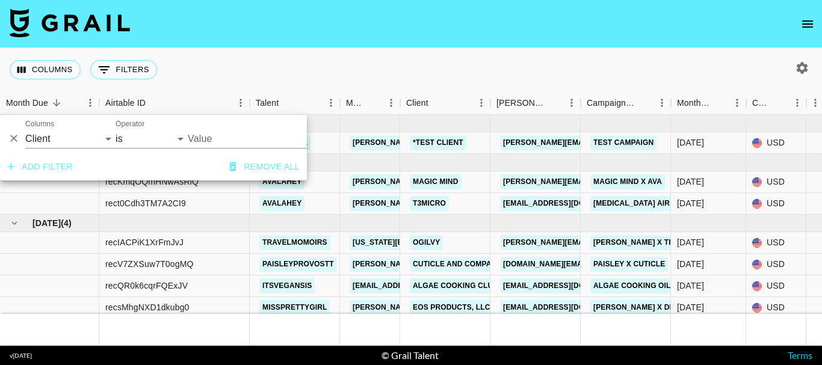
click at [227, 141] on input "Value" at bounding box center [269, 138] width 162 height 19
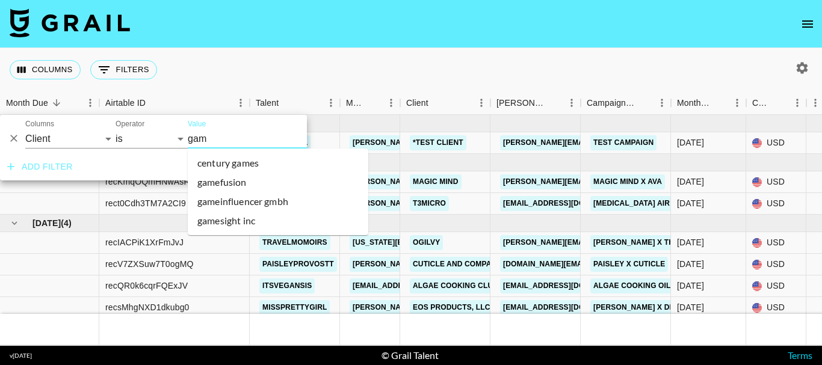
type input "game"
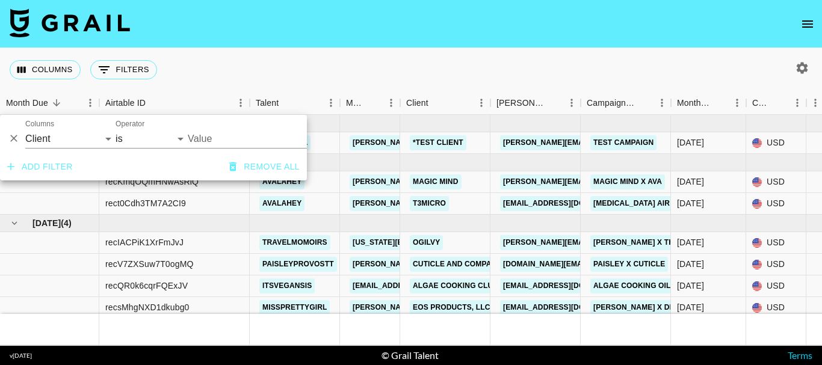
click at [226, 139] on input "Value" at bounding box center [269, 138] width 162 height 19
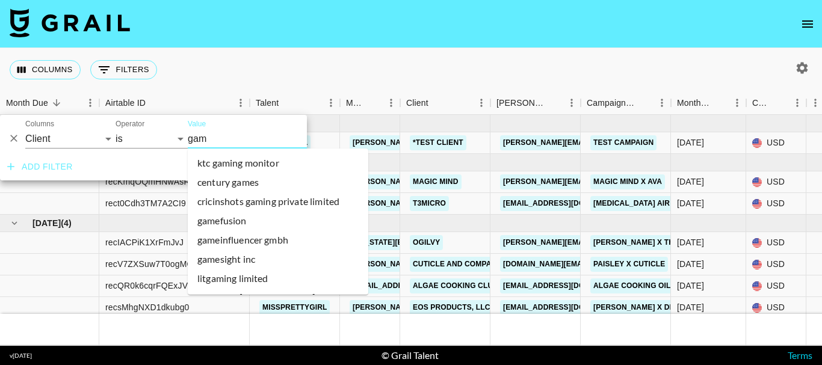
type input "game"
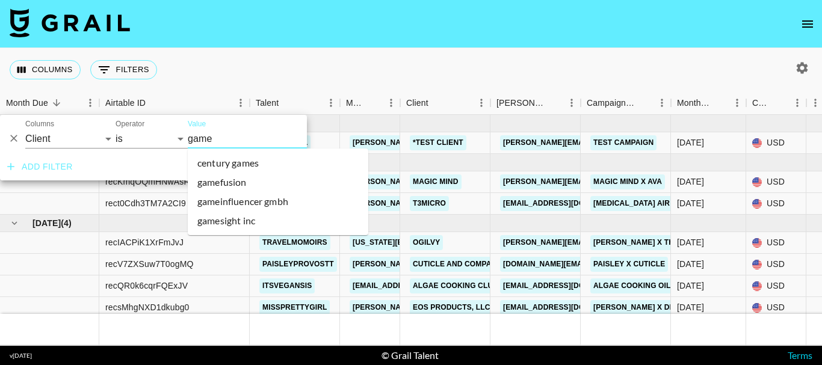
click at [248, 218] on li "gamesight inc" at bounding box center [278, 220] width 180 height 19
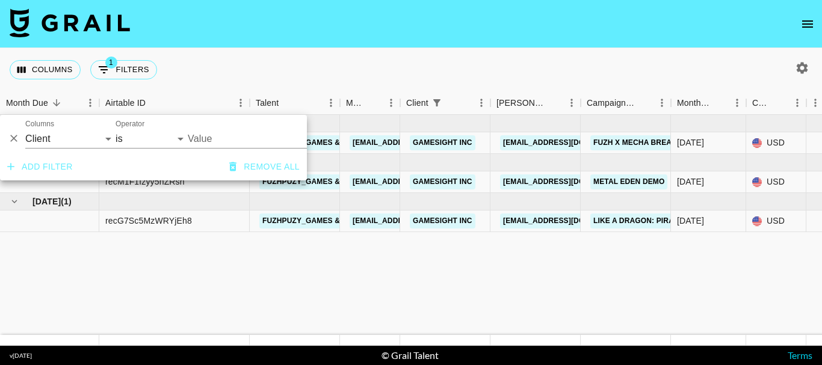
type input "Gamesight Inc"
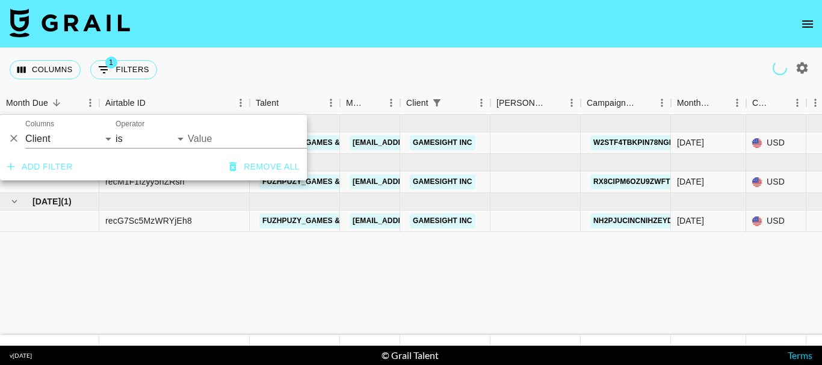
type input "Gamesight Inc"
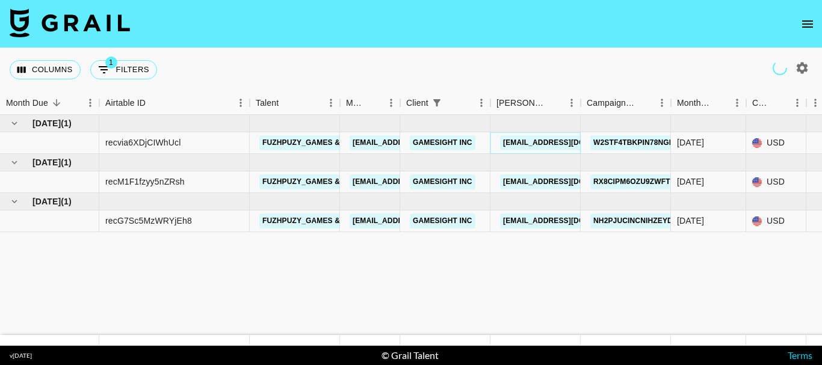
click at [514, 141] on link "kadijah@gamesight.io" at bounding box center [567, 142] width 135 height 15
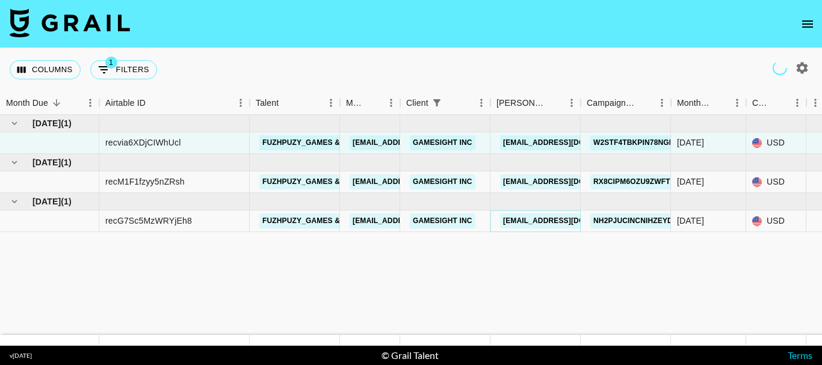
click at [544, 219] on link "miranda@gamesight.io" at bounding box center [567, 221] width 135 height 15
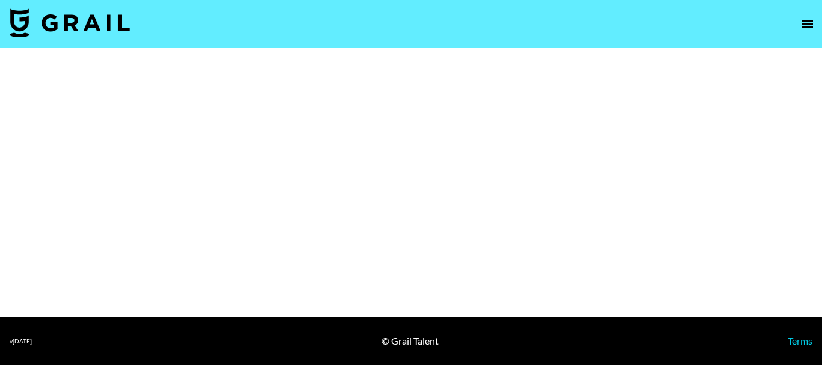
select select "Brand"
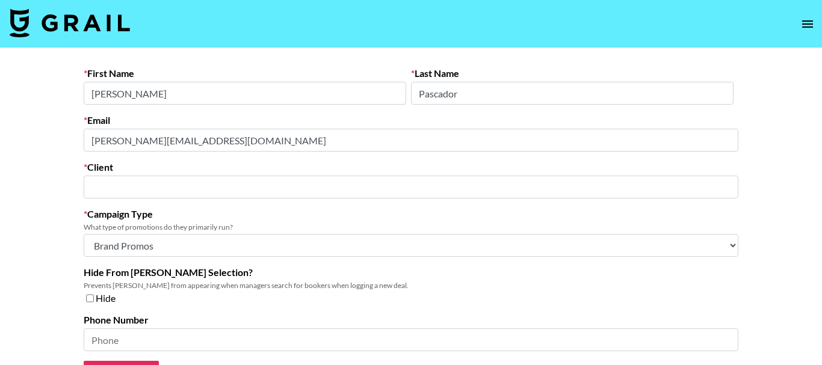
type input "MyFitnessPal"
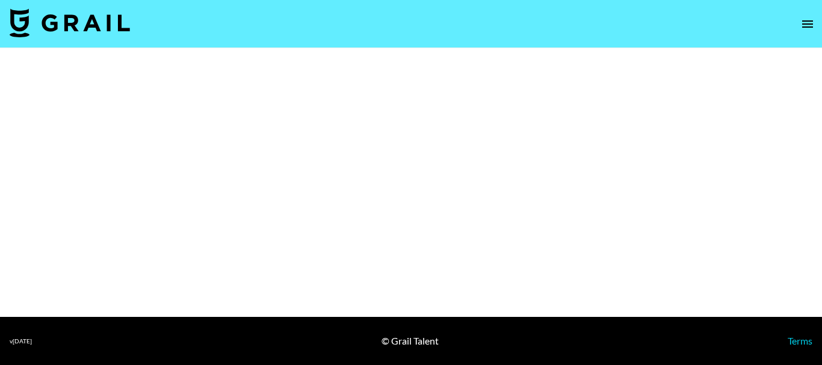
select select "Brand"
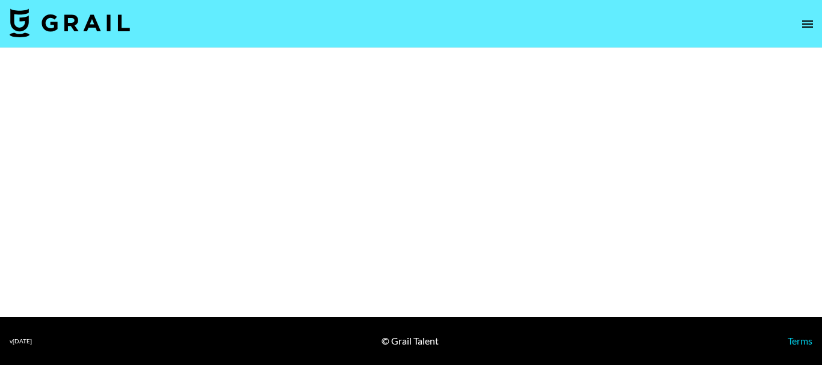
select select "Brand"
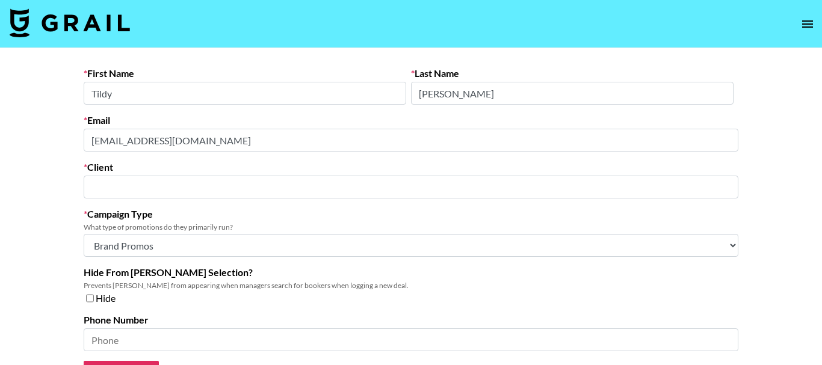
type input "JSHealth Vitamins UK Ltd."
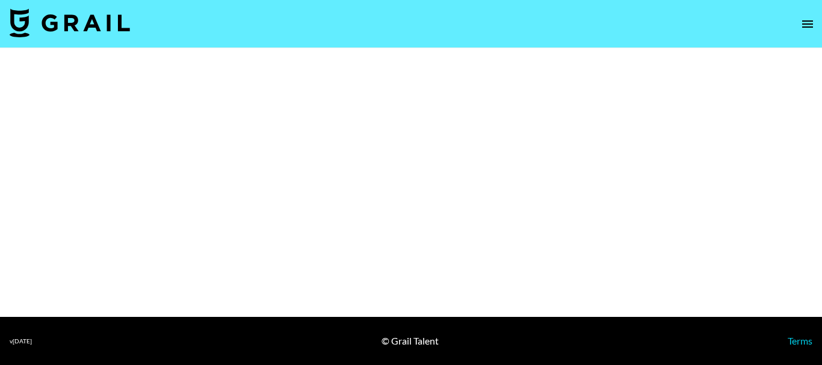
select select "Brand"
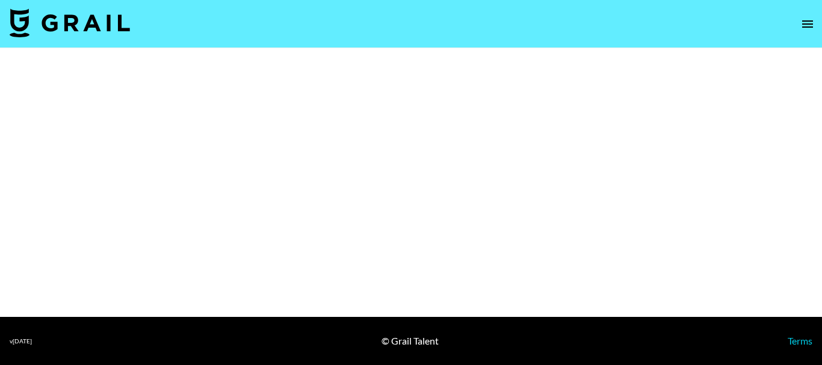
select select "Brand"
select select "Multi"
select select "Brand"
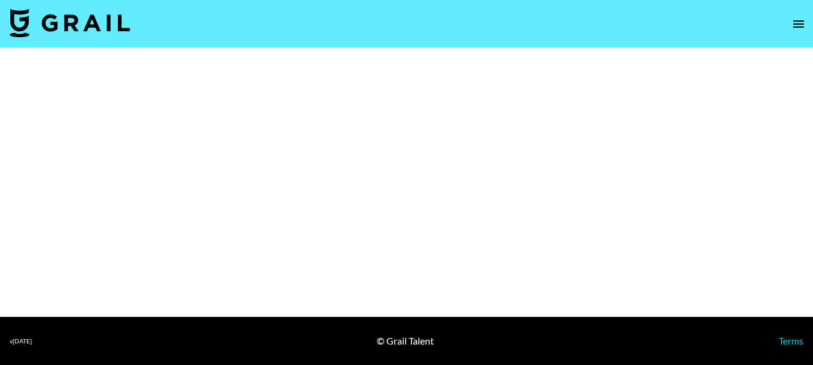
select select "Brand"
select select "Multi"
select select "Brand"
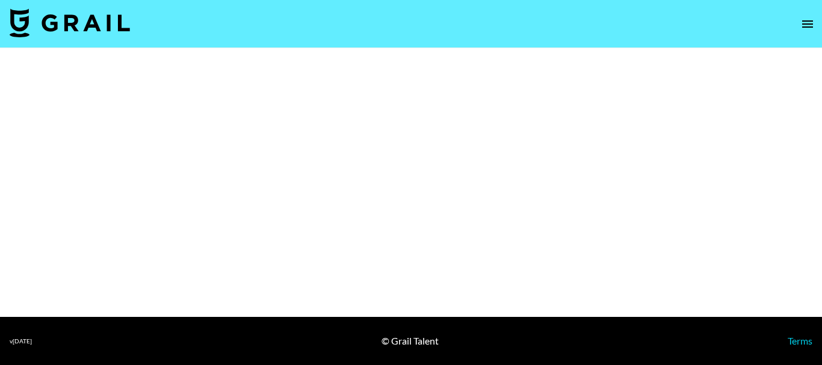
select select "Brand"
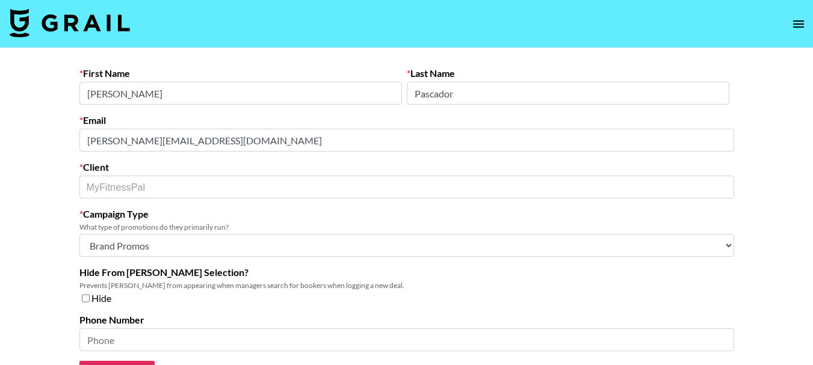
select select "Brand"
drag, startPoint x: 733, startPoint y: 0, endPoint x: 768, endPoint y: 136, distance: 140.3
click at [768, 136] on main "First Name Anna Last Name Pascador Email anna.pascador@myfitnesspal.com Client …" at bounding box center [406, 226] width 813 height 356
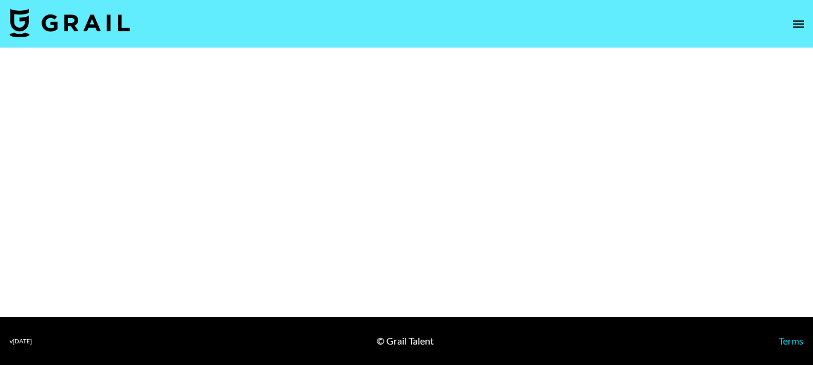
select select "Multi"
select select "Brand"
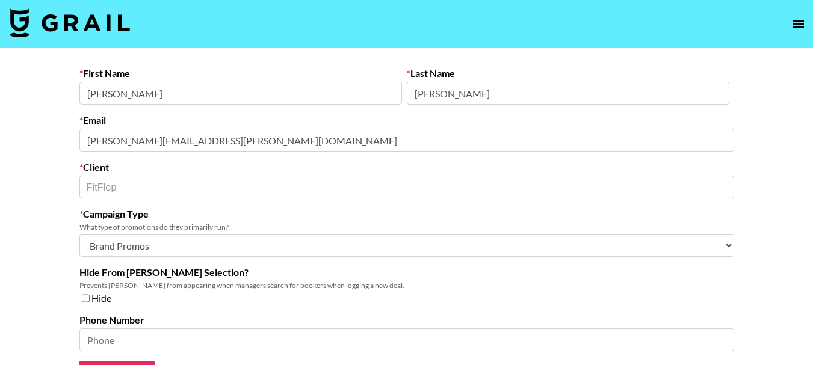
select select "Brand"
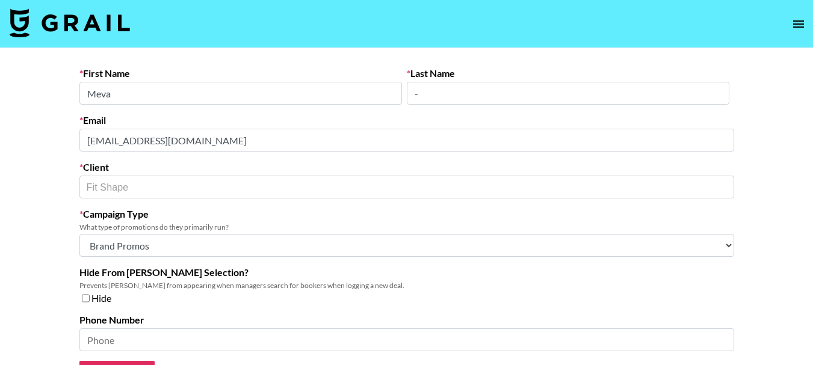
select select "Brand"
